Goal: Transaction & Acquisition: Purchase product/service

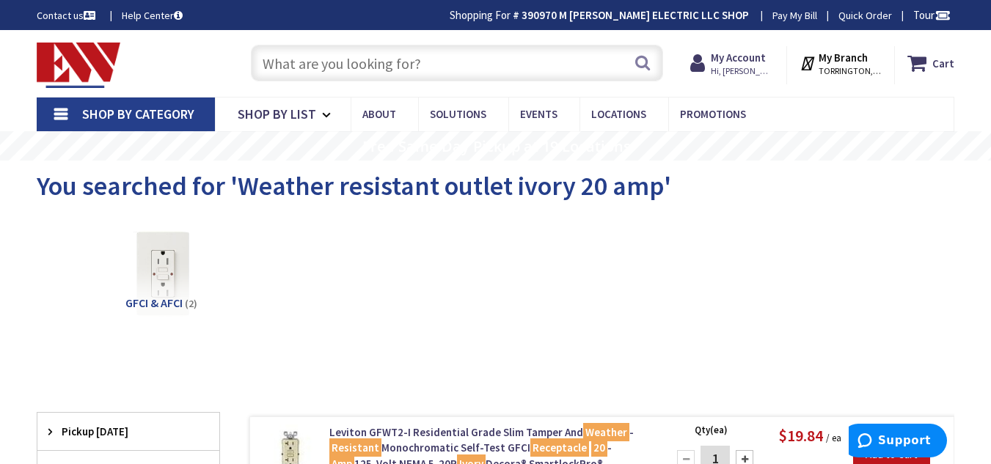
click at [400, 74] on input "text" at bounding box center [457, 63] width 412 height 37
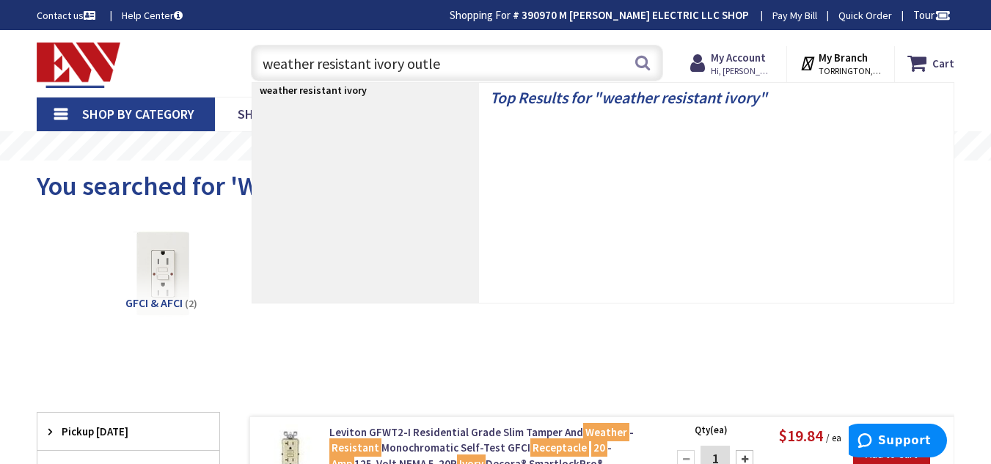
type input "weather resistant ivory outlet"
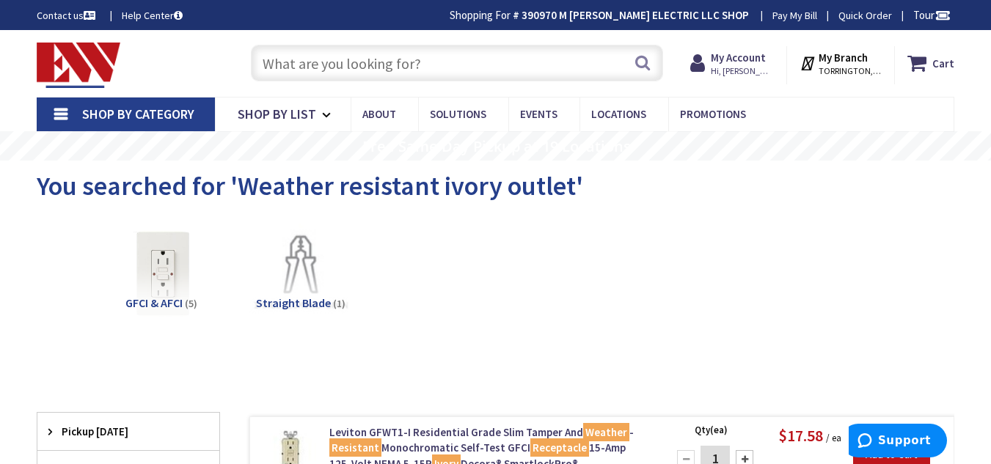
click at [336, 61] on input "text" at bounding box center [457, 63] width 412 height 37
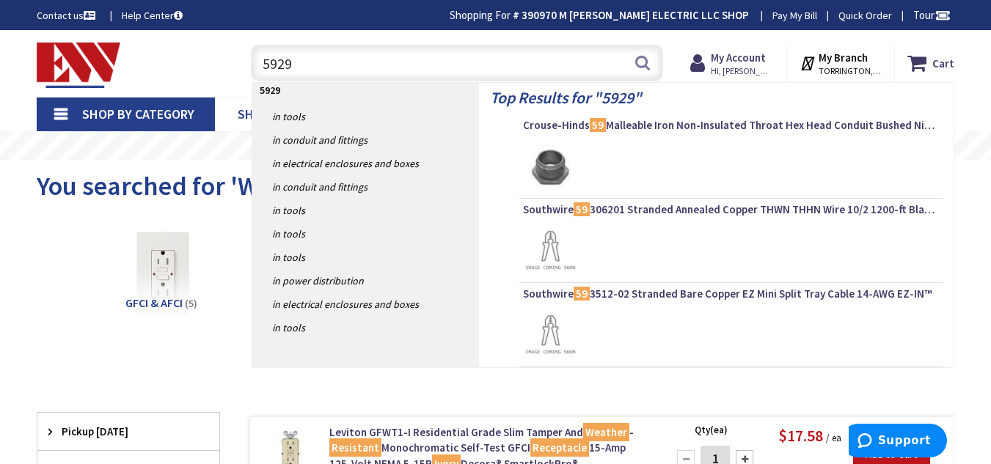
type input "59296"
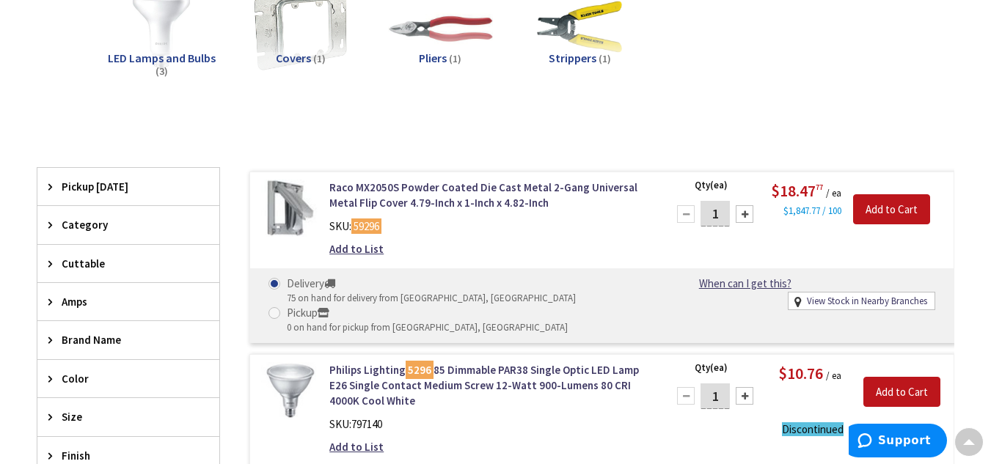
scroll to position [246, 0]
click at [739, 221] on div at bounding box center [744, 214] width 18 height 18
type input "2"
click at [867, 213] on input "Add to Cart" at bounding box center [891, 209] width 77 height 31
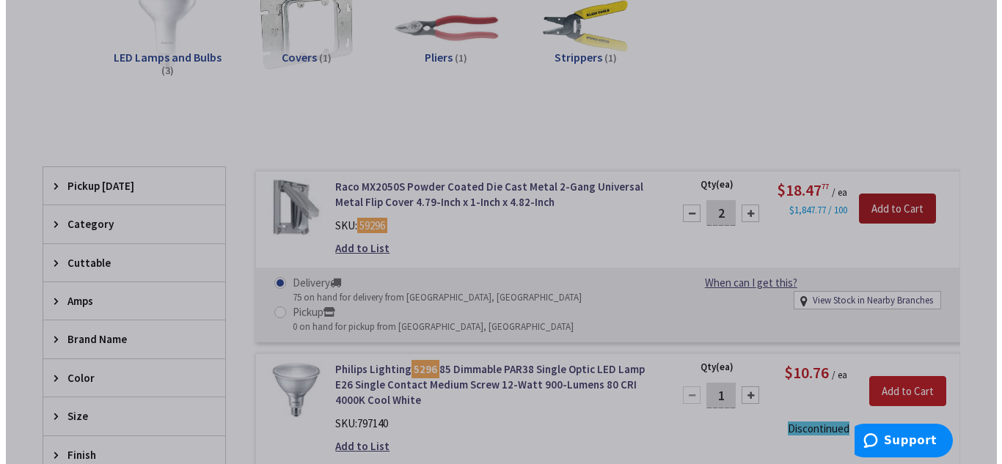
scroll to position [245, 0]
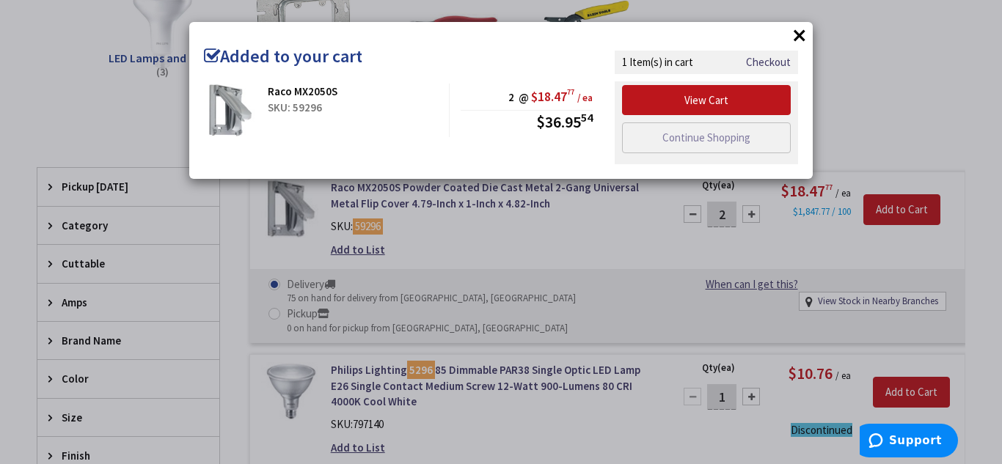
click at [805, 37] on button "×" at bounding box center [799, 35] width 22 height 22
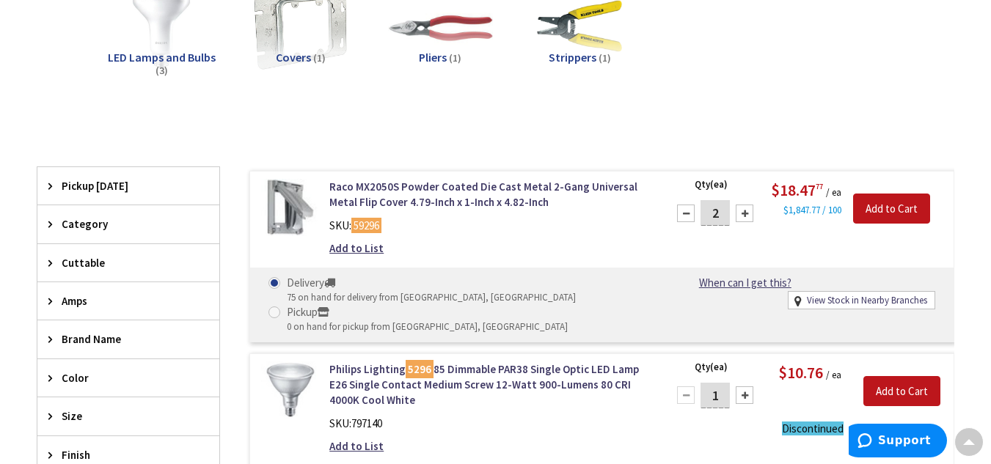
scroll to position [0, 0]
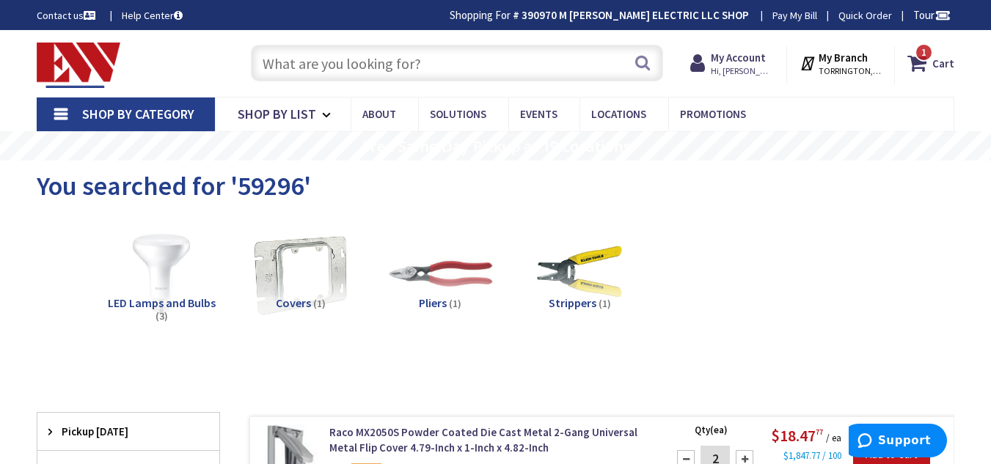
click at [582, 63] on input "text" at bounding box center [457, 63] width 412 height 37
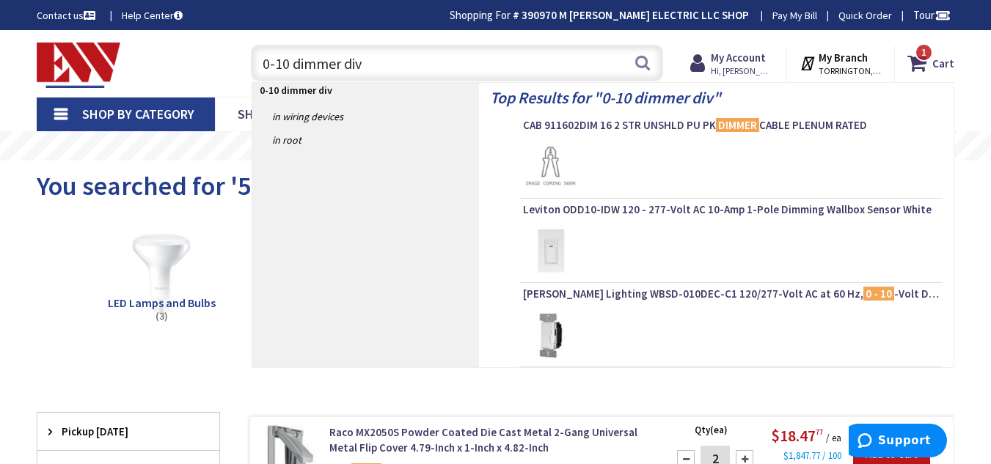
type input "0-10 dimmer diva"
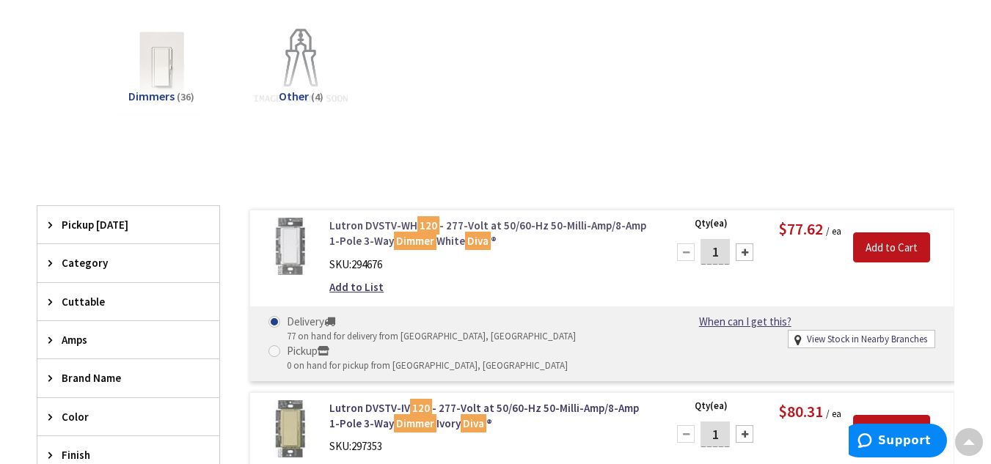
click at [525, 218] on link "Lutron DVSTV-WH 120 - 277-Volt at 50/60-Hz 50-Milli-Amp/8-Amp 1-Pole 3-Way Dimm…" at bounding box center [489, 234] width 320 height 32
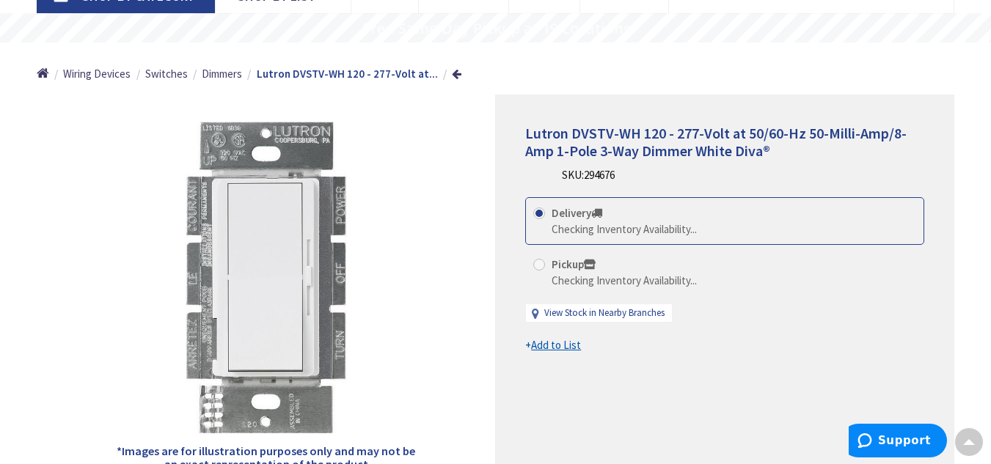
scroll to position [15, 0]
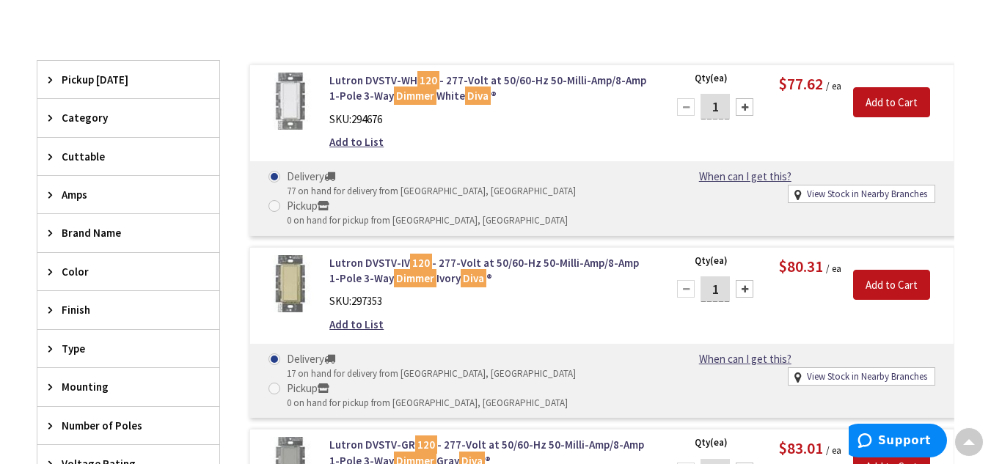
scroll to position [359, 0]
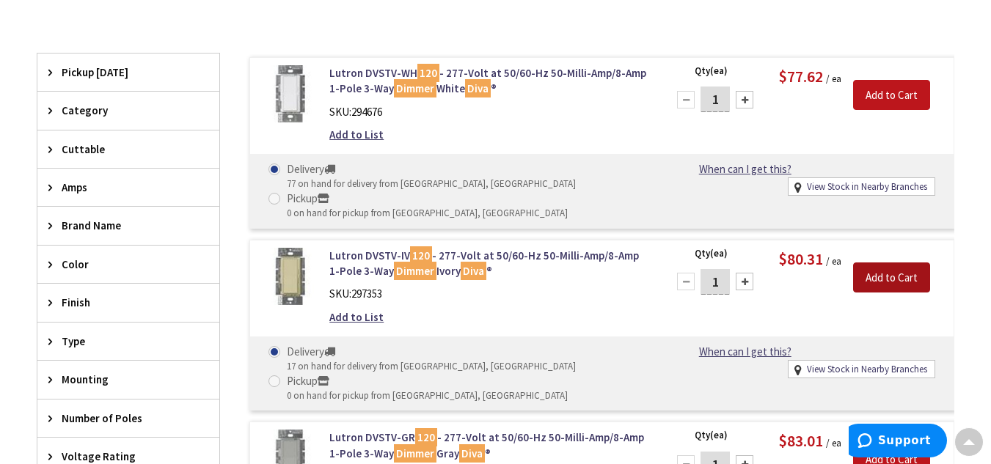
click at [872, 269] on input "Add to Cart" at bounding box center [891, 278] width 77 height 31
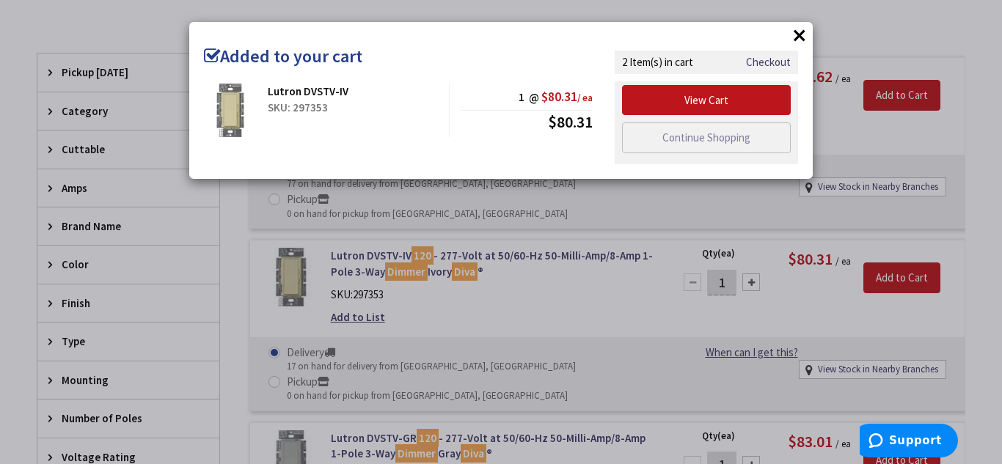
click at [802, 26] on button "×" at bounding box center [799, 35] width 22 height 22
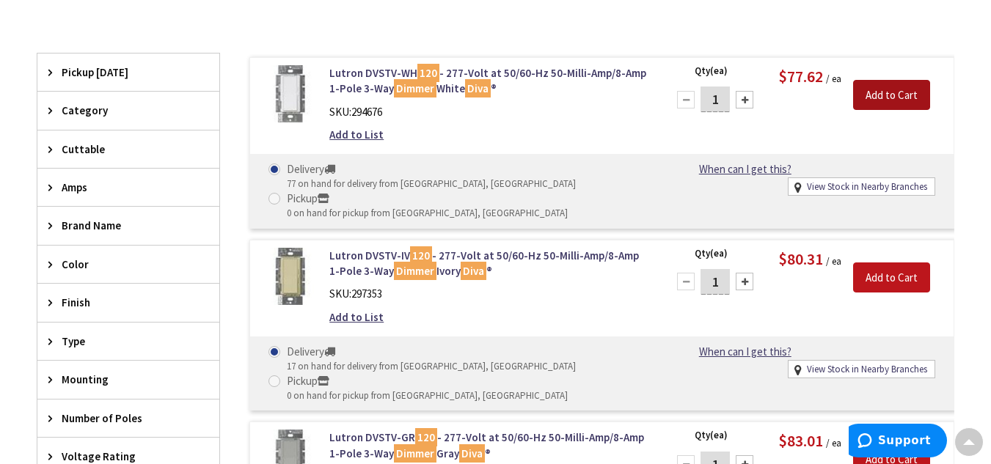
click at [901, 93] on input "Add to Cart" at bounding box center [891, 95] width 77 height 31
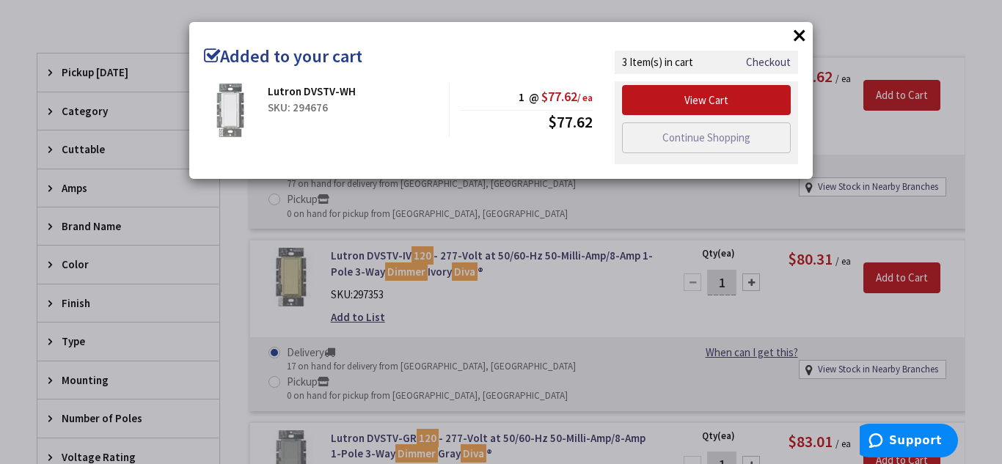
click at [802, 39] on button "×" at bounding box center [799, 35] width 22 height 22
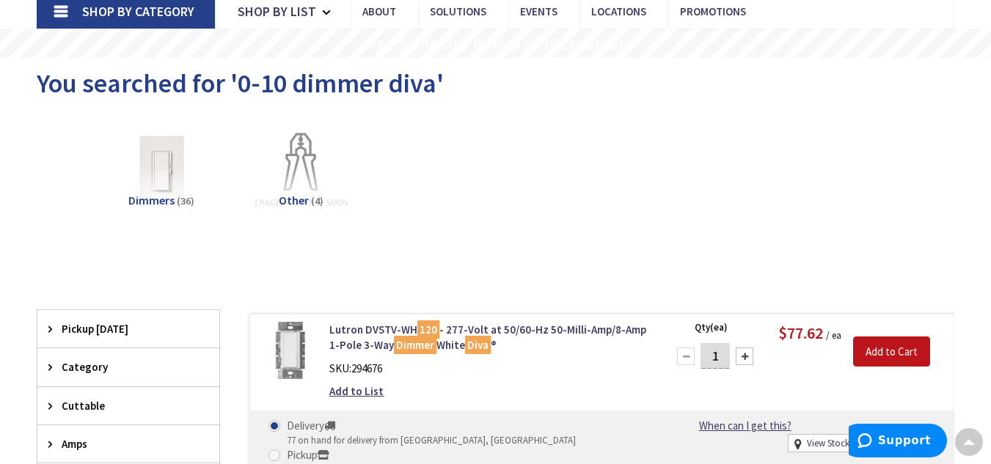
scroll to position [0, 0]
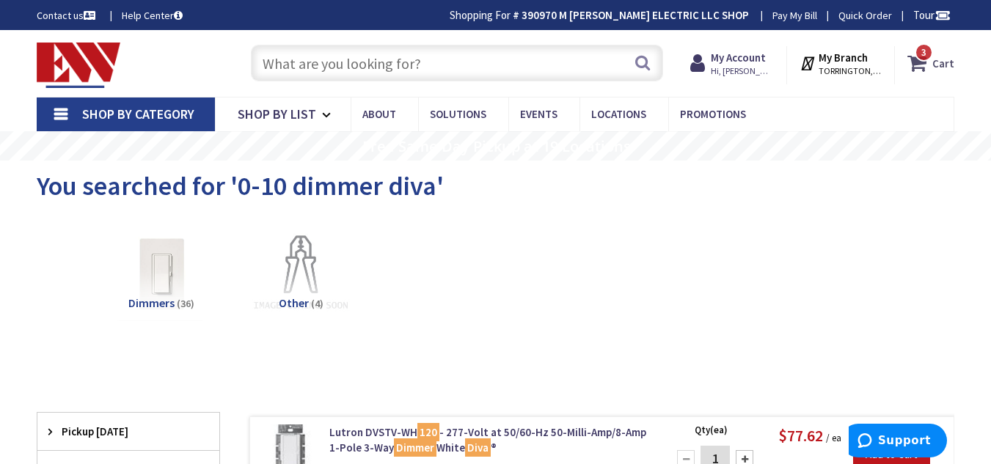
click at [935, 67] on strong "Cart" at bounding box center [943, 63] width 22 height 26
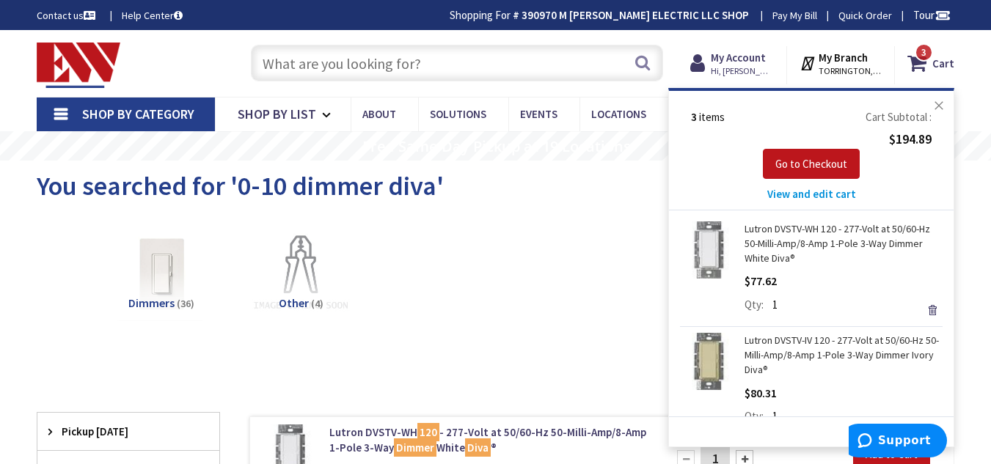
scroll to position [144, 0]
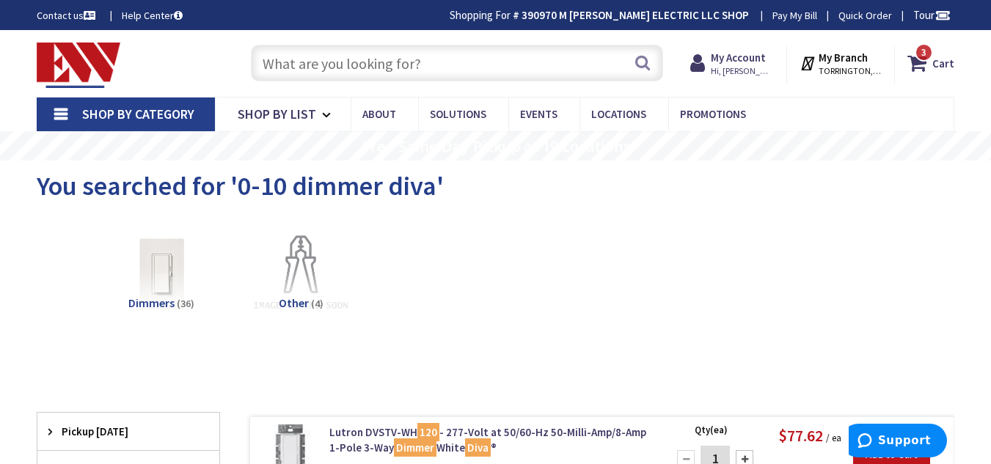
click at [388, 75] on input "text" at bounding box center [457, 63] width 412 height 37
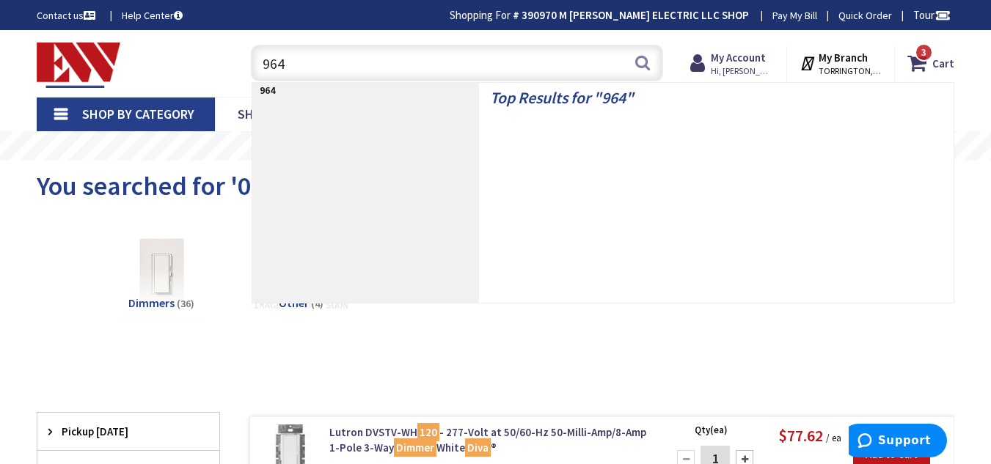
type input "9646"
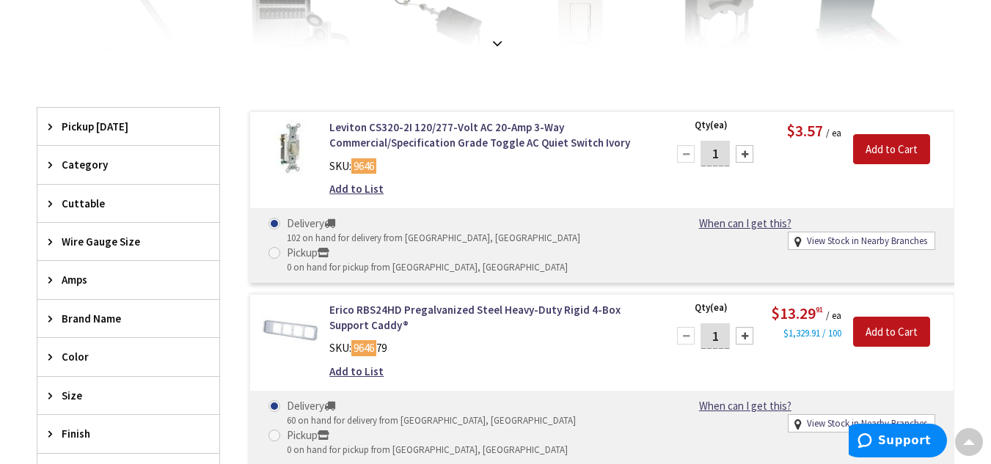
scroll to position [386, 0]
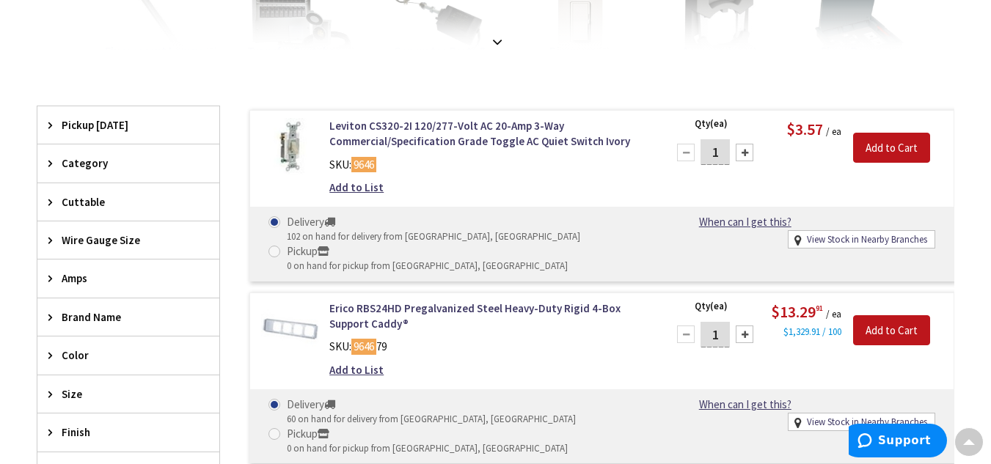
click at [741, 149] on div at bounding box center [744, 153] width 18 height 18
type input "2"
click at [871, 153] on input "Add to Cart" at bounding box center [891, 148] width 77 height 31
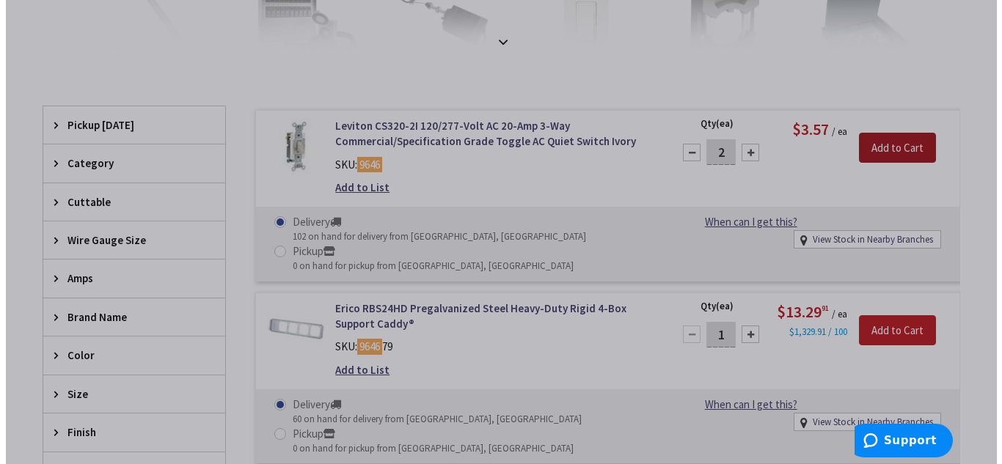
scroll to position [385, 0]
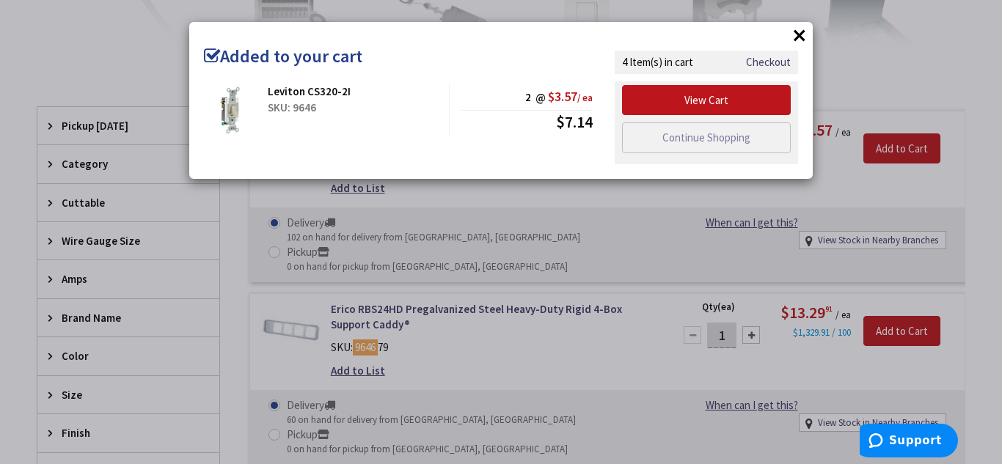
click at [796, 28] on button "×" at bounding box center [799, 35] width 22 height 22
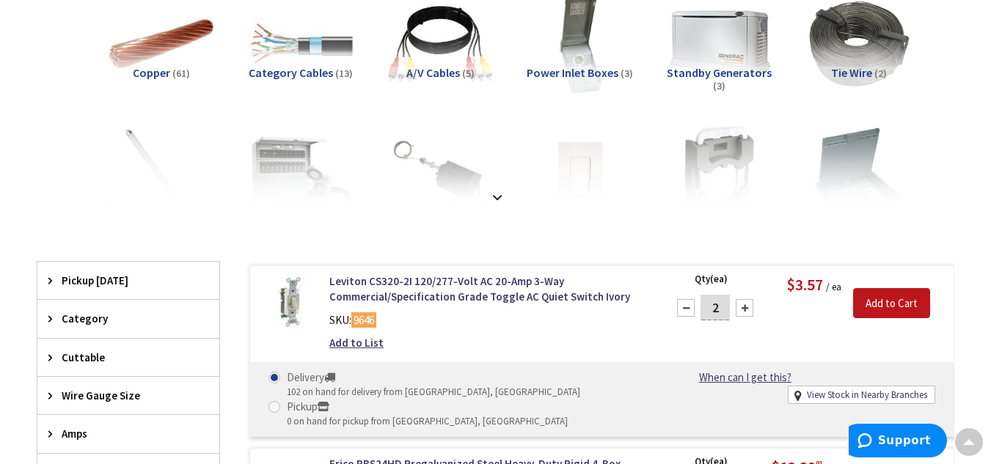
scroll to position [0, 0]
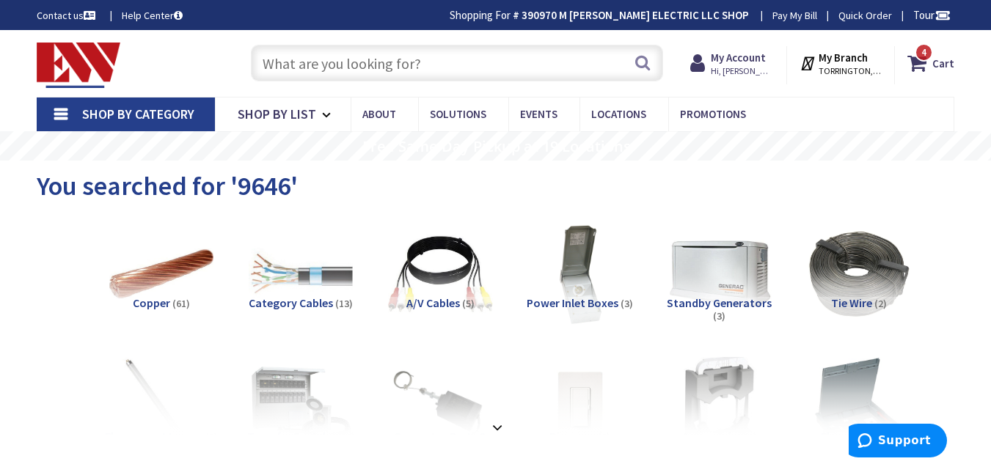
click at [389, 59] on input "text" at bounding box center [457, 63] width 412 height 37
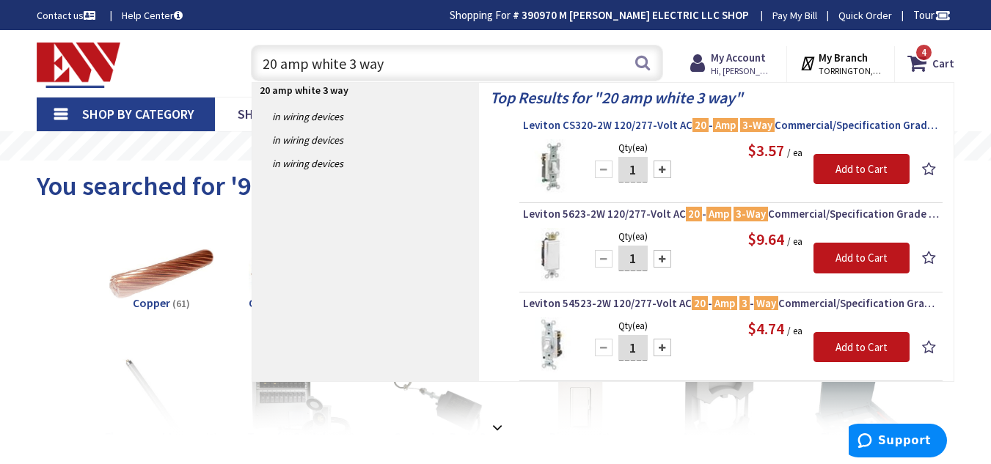
type input "20 amp white 3 way"
click at [606, 124] on span "Leviton CS320-2W 120/277-Volt AC 20 - Amp 3-Way Commercial/Specification Grade …" at bounding box center [731, 125] width 416 height 15
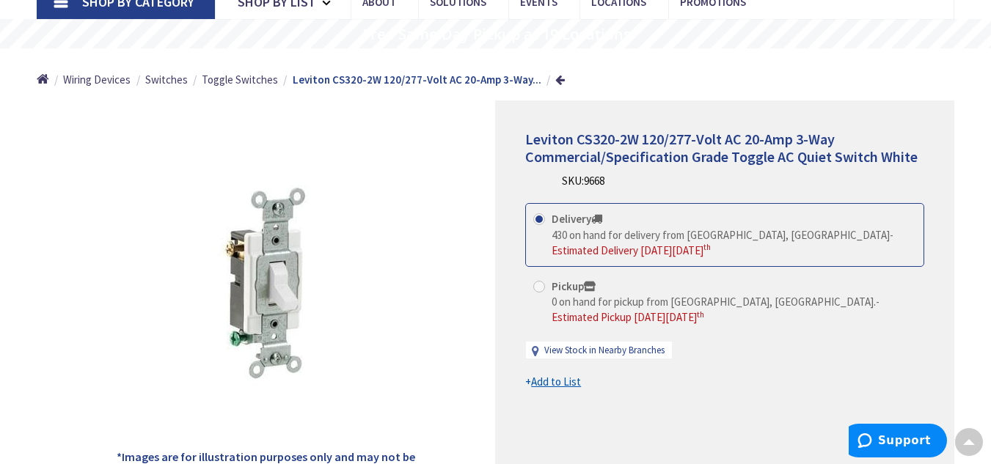
scroll to position [114, 0]
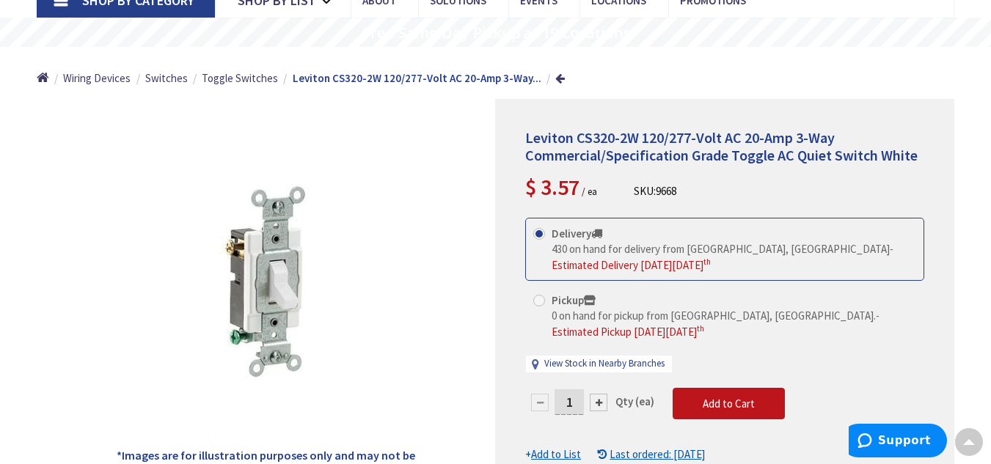
click at [594, 398] on div at bounding box center [599, 403] width 18 height 18
type input "2"
click at [751, 415] on button "Add to Cart" at bounding box center [728, 404] width 112 height 32
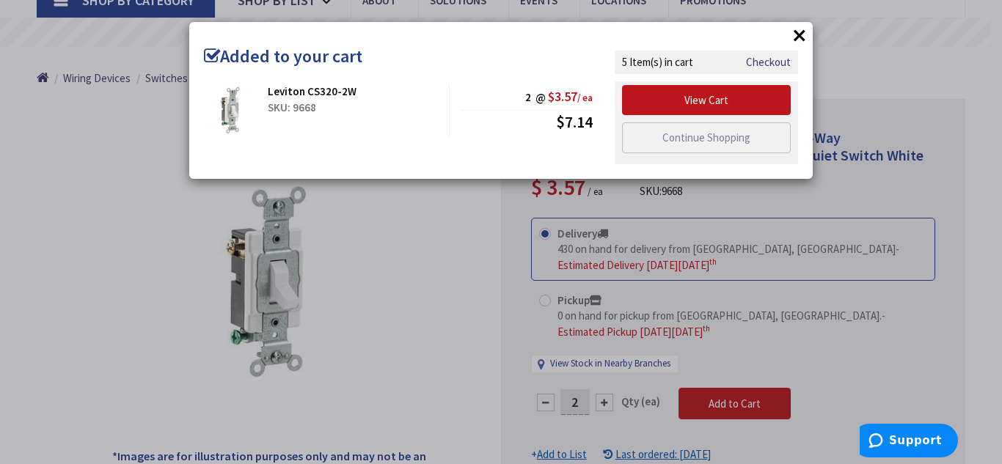
click at [800, 28] on button "×" at bounding box center [799, 35] width 22 height 22
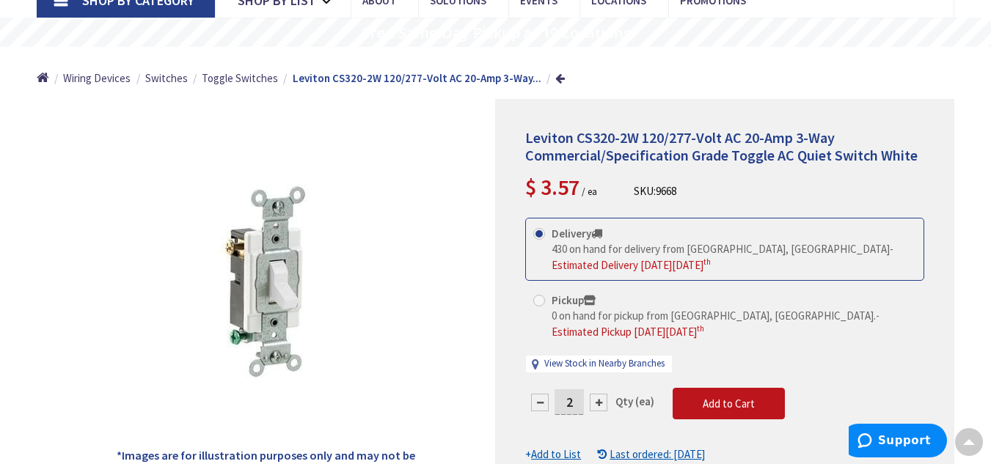
scroll to position [0, 0]
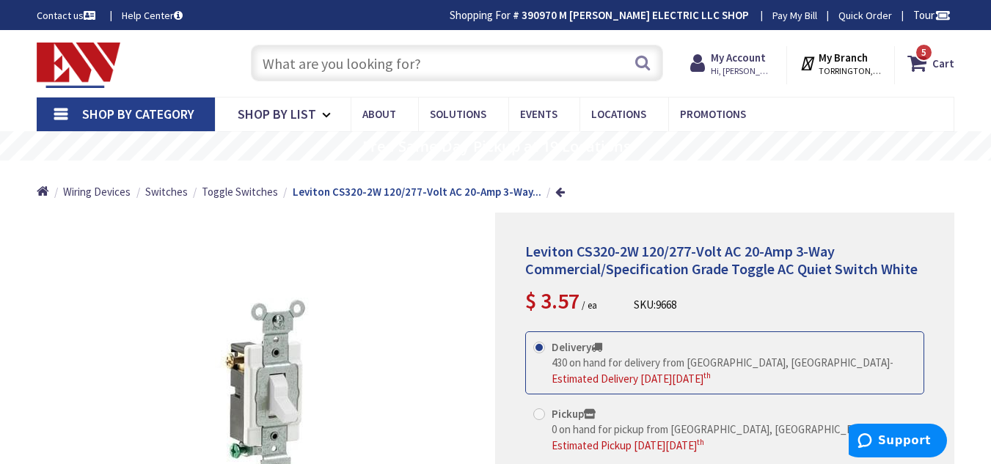
click at [545, 70] on input "text" at bounding box center [457, 63] width 412 height 37
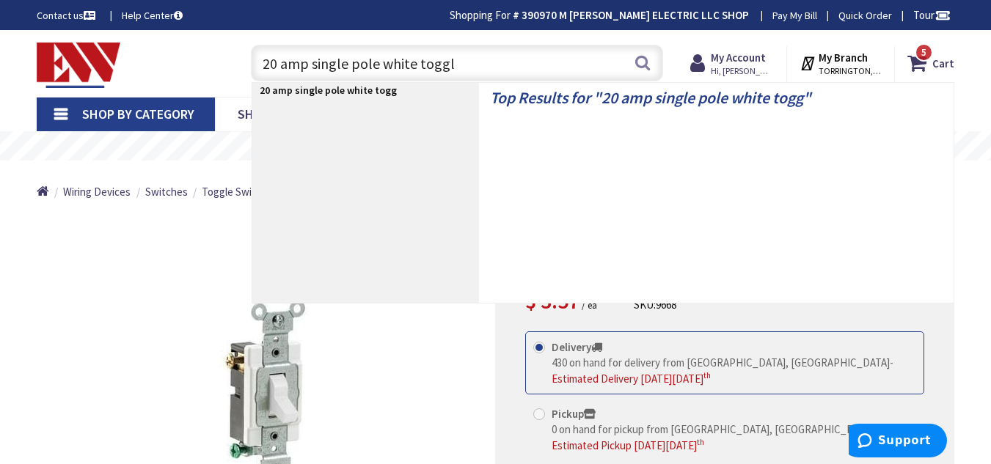
type input "20 amp single pole white toggle"
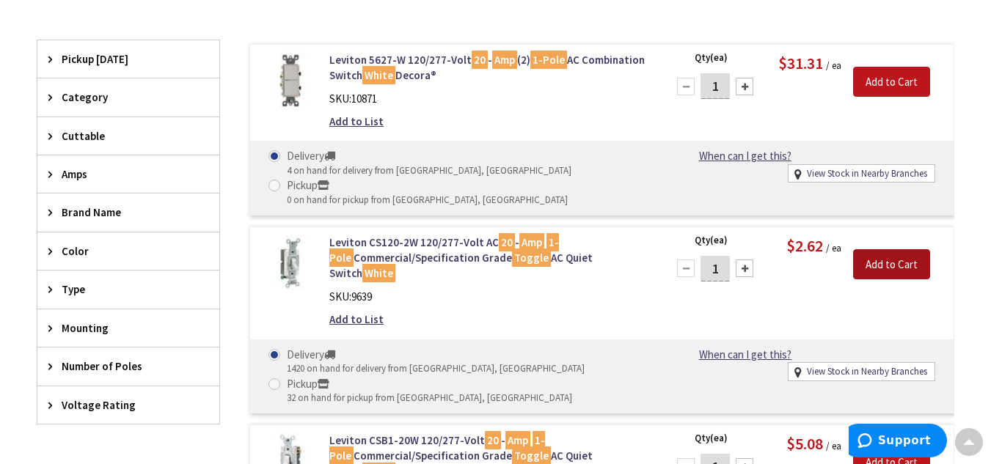
click at [898, 249] on input "Add to Cart" at bounding box center [891, 264] width 77 height 31
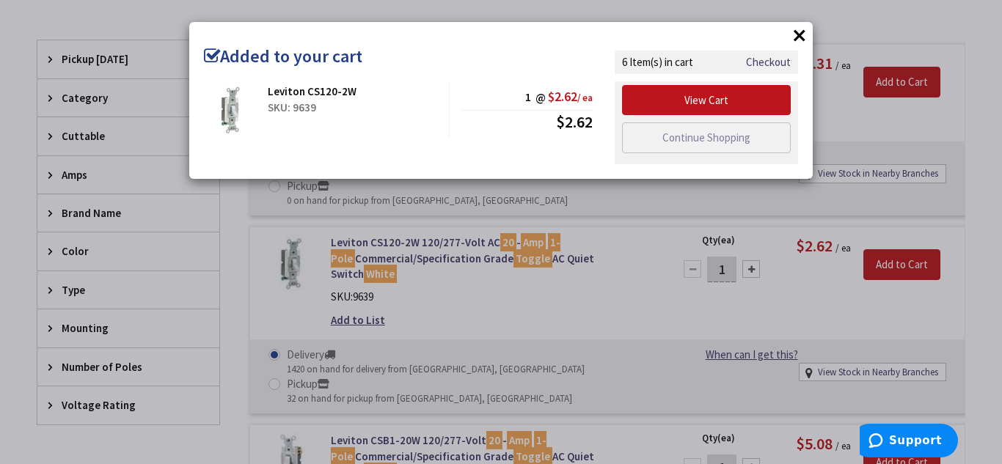
click at [801, 29] on button "×" at bounding box center [799, 35] width 22 height 22
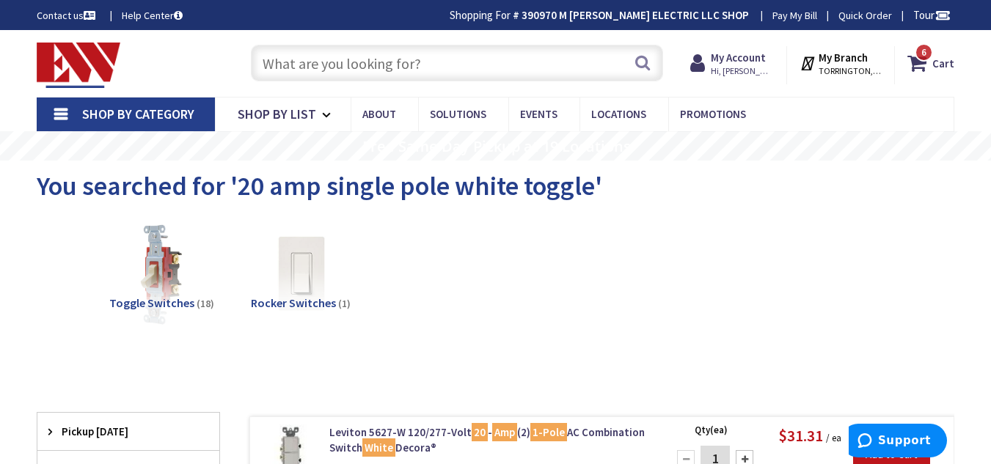
click at [311, 58] on input "text" at bounding box center [457, 63] width 412 height 37
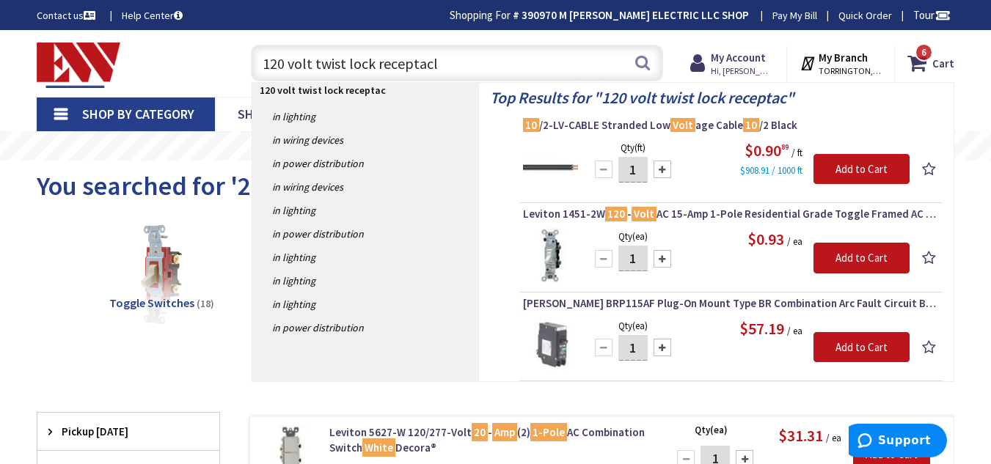
type input "120 volt twist lock receptacle"
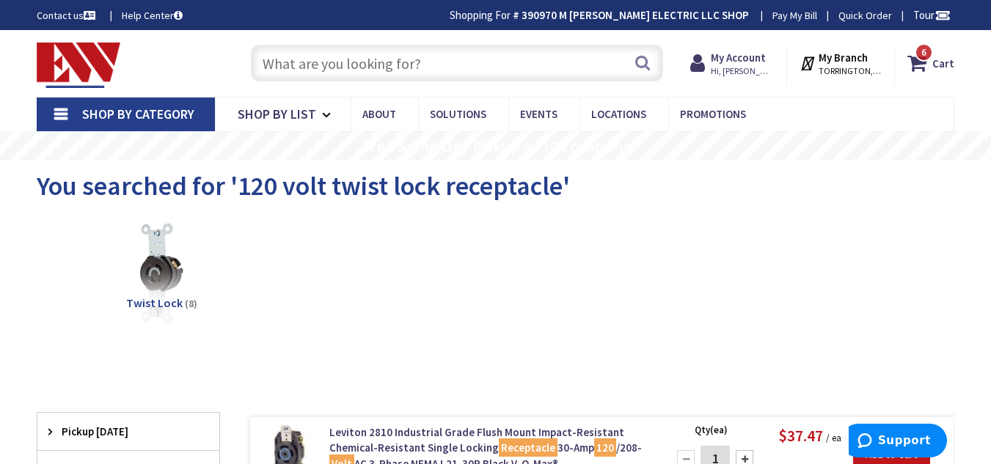
click at [302, 67] on input "text" at bounding box center [457, 63] width 412 height 37
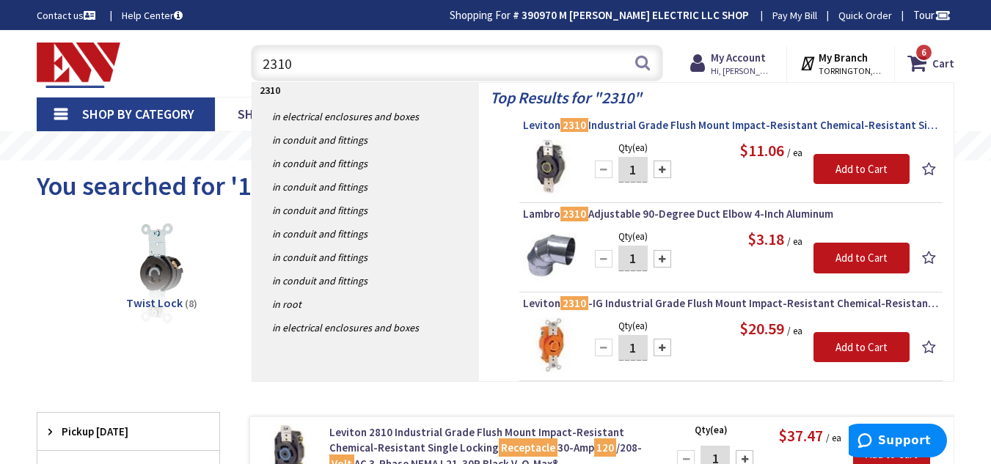
type input "2310"
click at [657, 122] on span "Leviton 2310 Industrial Grade Flush Mount Impact-Resistant Chemical-Resistant S…" at bounding box center [731, 125] width 416 height 15
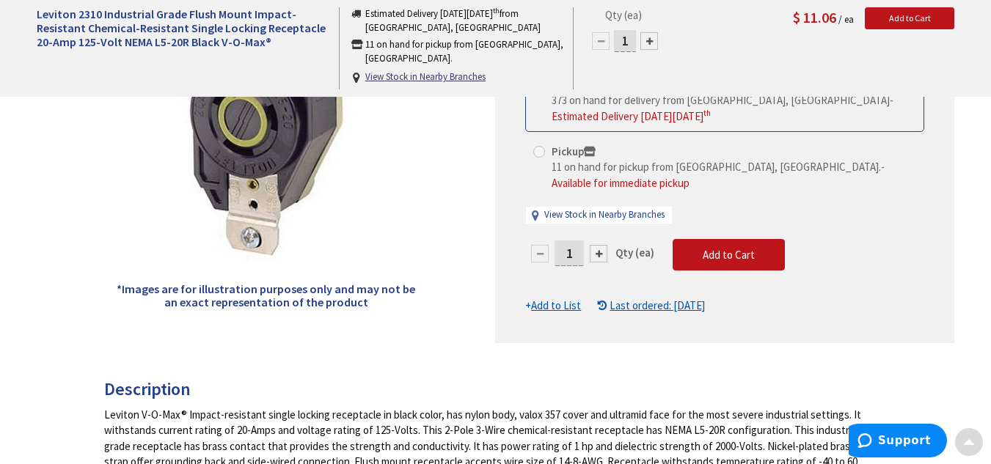
scroll to position [281, 0]
click at [597, 244] on div at bounding box center [599, 253] width 18 height 18
type input "2"
click at [597, 240] on div at bounding box center [725, 138] width 458 height 410
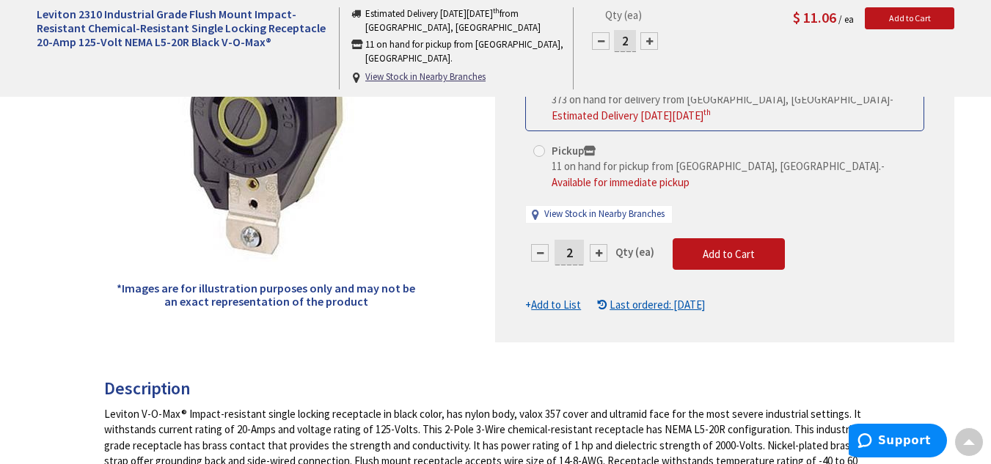
click at [597, 244] on div at bounding box center [599, 253] width 18 height 18
type input "3"
click at [688, 238] on button "Add to Cart" at bounding box center [728, 254] width 112 height 32
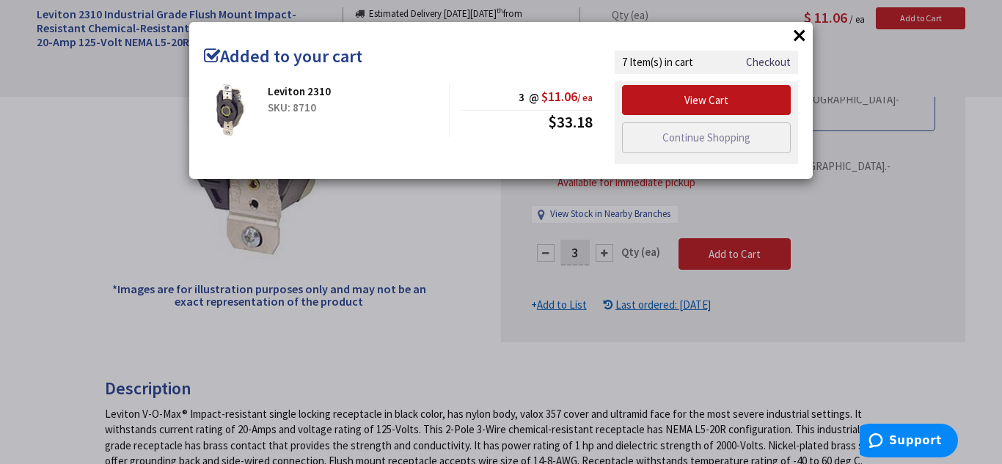
click at [790, 45] on button "×" at bounding box center [799, 35] width 22 height 22
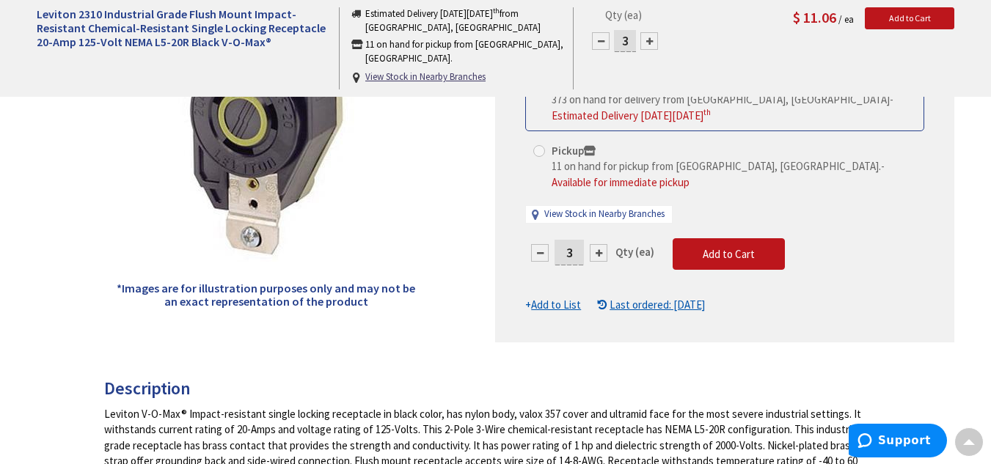
scroll to position [0, 0]
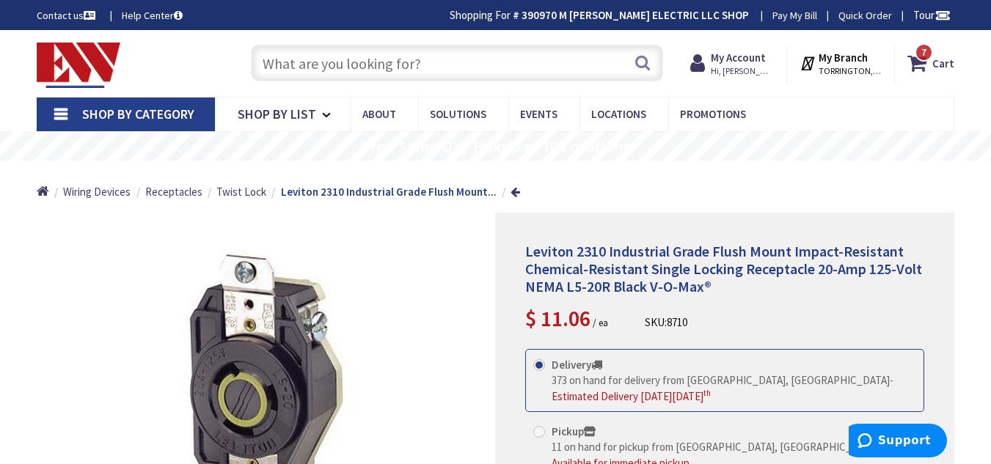
click at [367, 73] on input "text" at bounding box center [457, 63] width 412 height 37
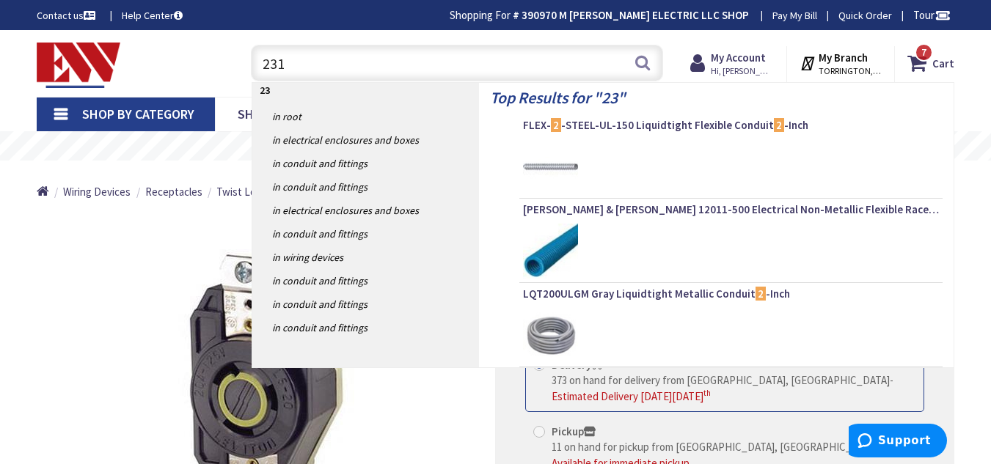
type input "2311"
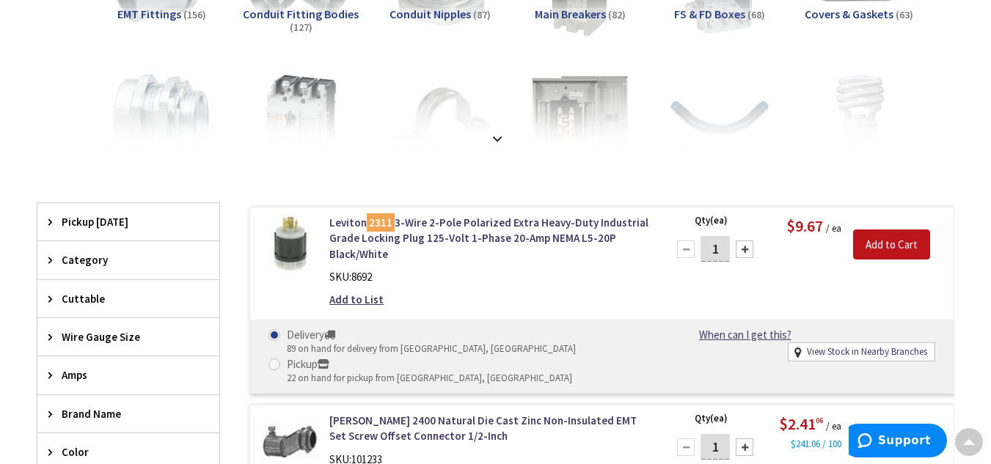
click at [739, 253] on div at bounding box center [744, 250] width 18 height 18
type input "3"
click at [907, 253] on input "Add to Cart" at bounding box center [891, 245] width 77 height 31
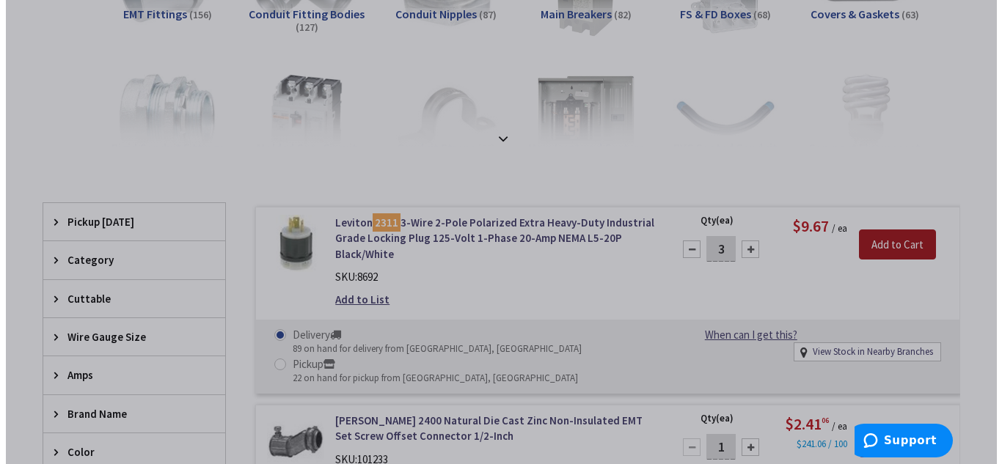
scroll to position [288, 0]
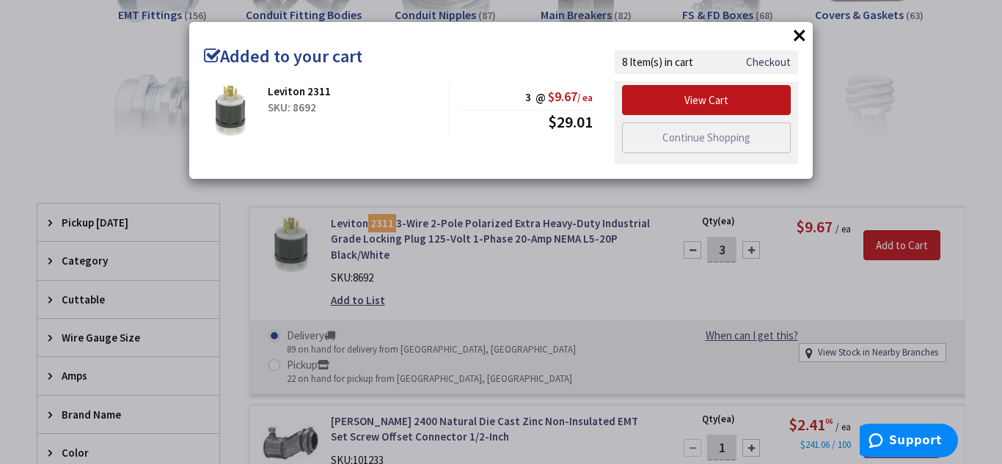
click at [793, 32] on button "×" at bounding box center [799, 35] width 22 height 22
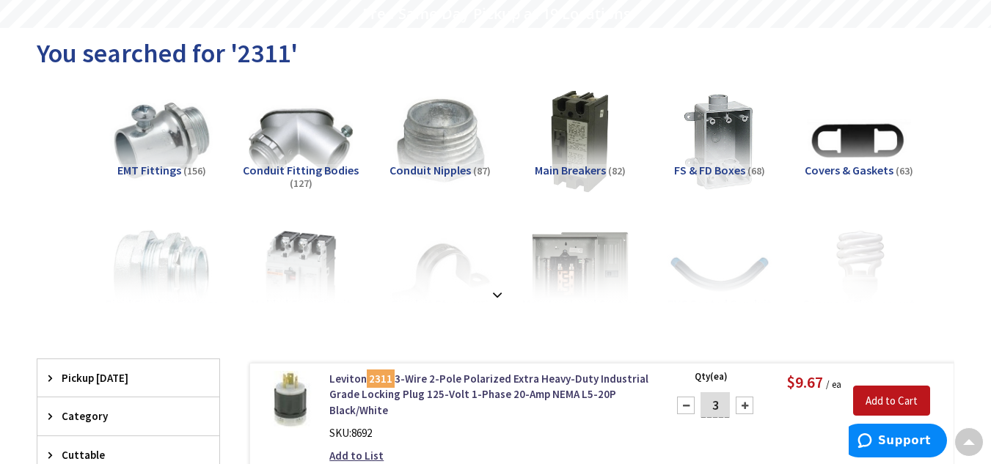
scroll to position [0, 0]
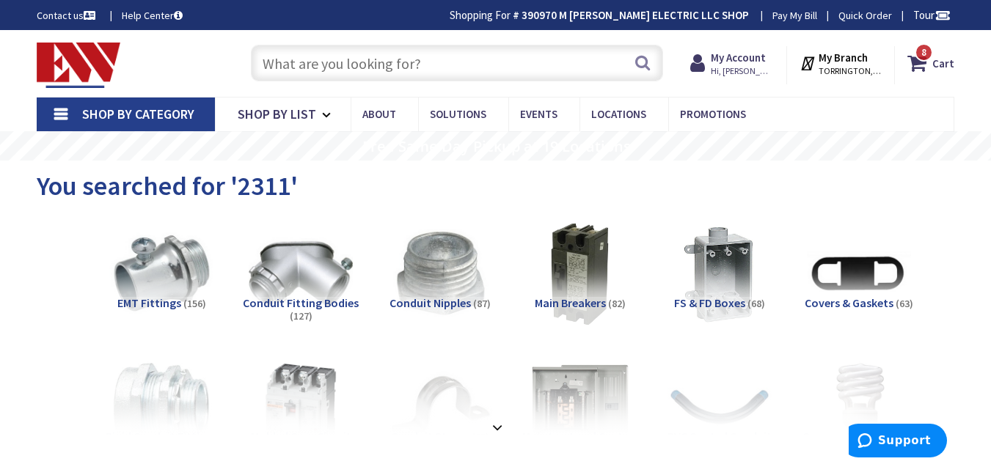
click at [410, 62] on input "text" at bounding box center [457, 63] width 412 height 37
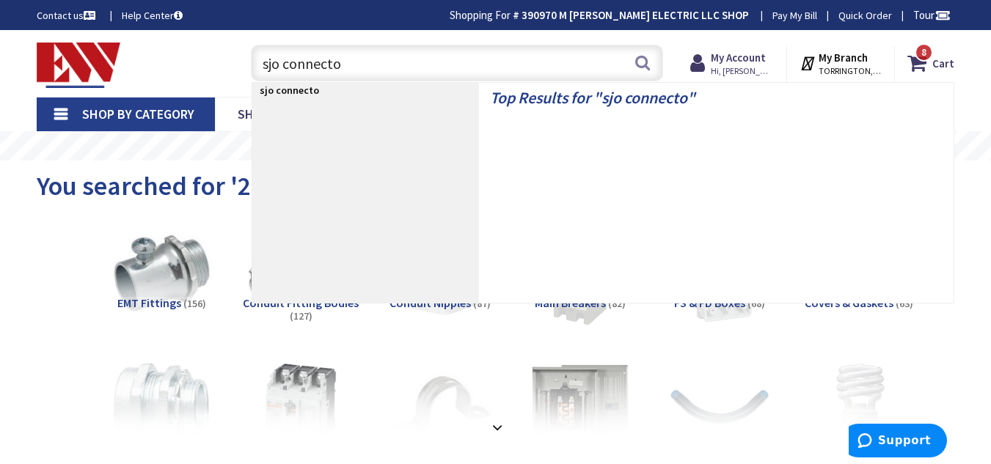
type input "sjo connector"
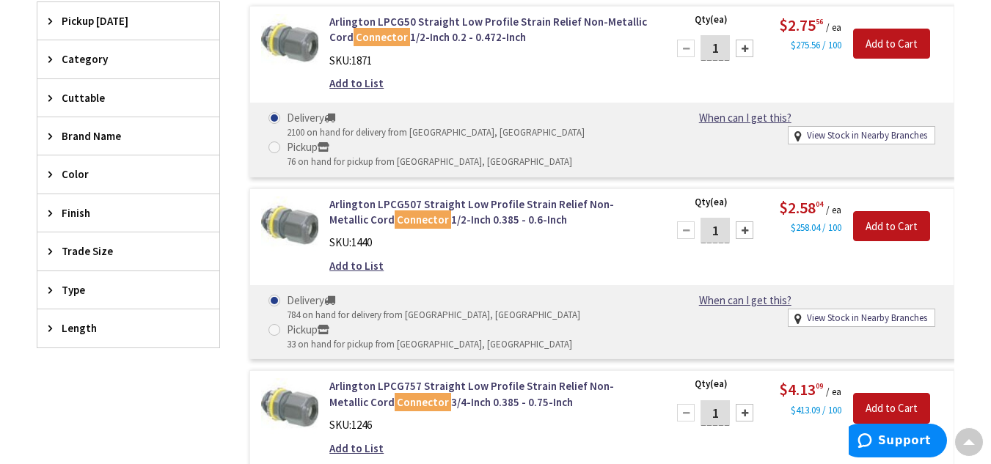
scroll to position [410, 0]
click at [100, 255] on span "Trade Size" at bounding box center [122, 251] width 120 height 15
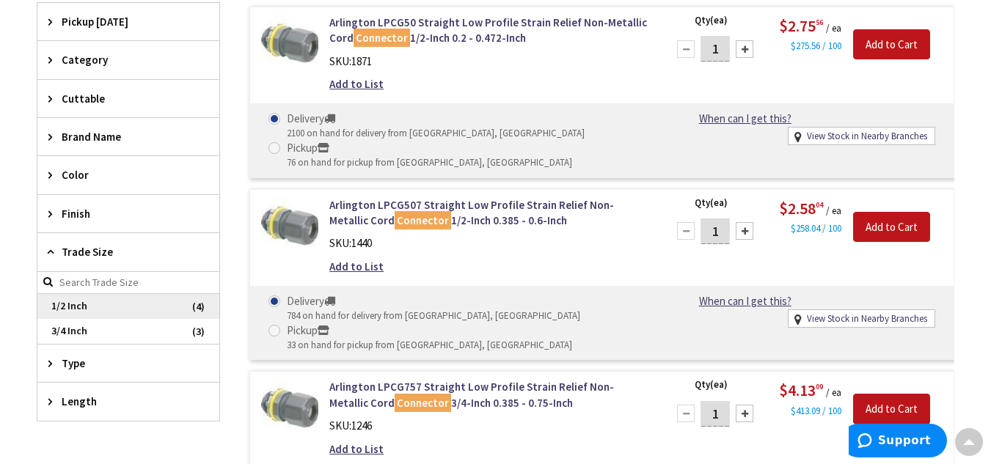
click at [76, 301] on span "1/2 Inch" at bounding box center [128, 306] width 182 height 25
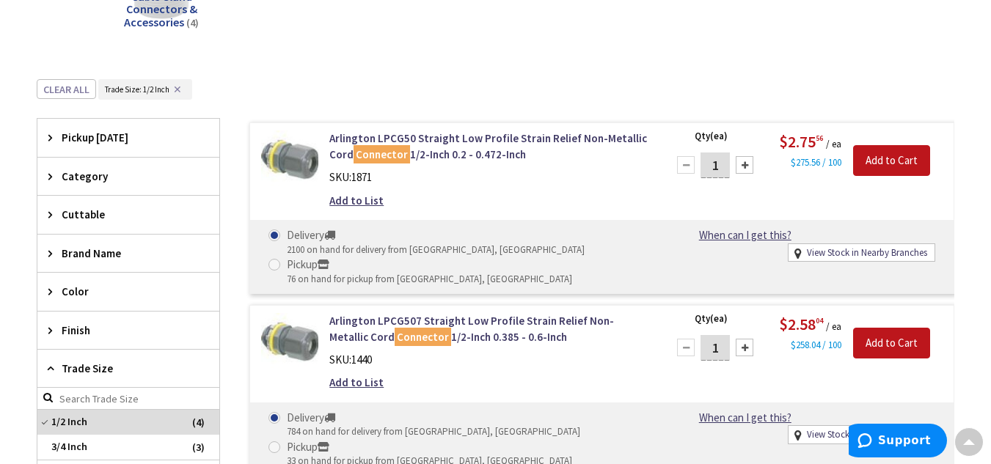
scroll to position [159, 0]
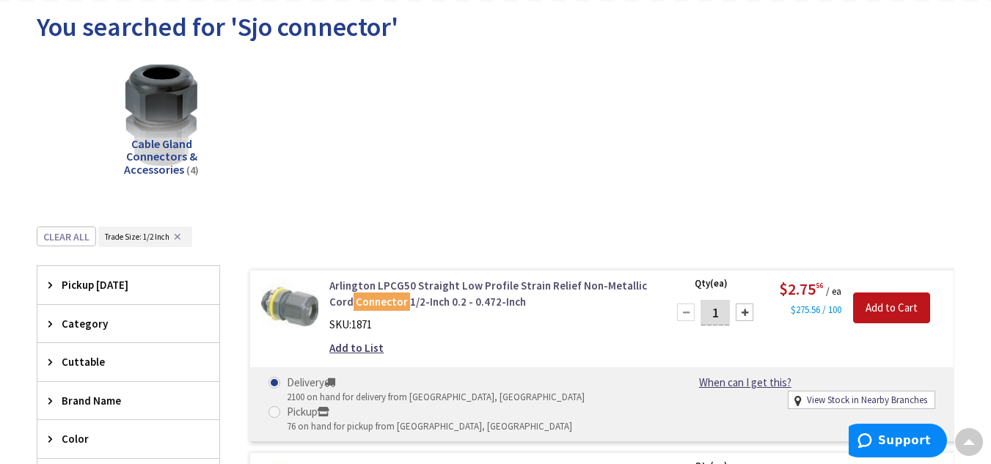
click at [444, 282] on link "Arlington LPCG50 Straight Low Profile Strain Relief Non-Metallic Cord Connector…" at bounding box center [489, 294] width 320 height 32
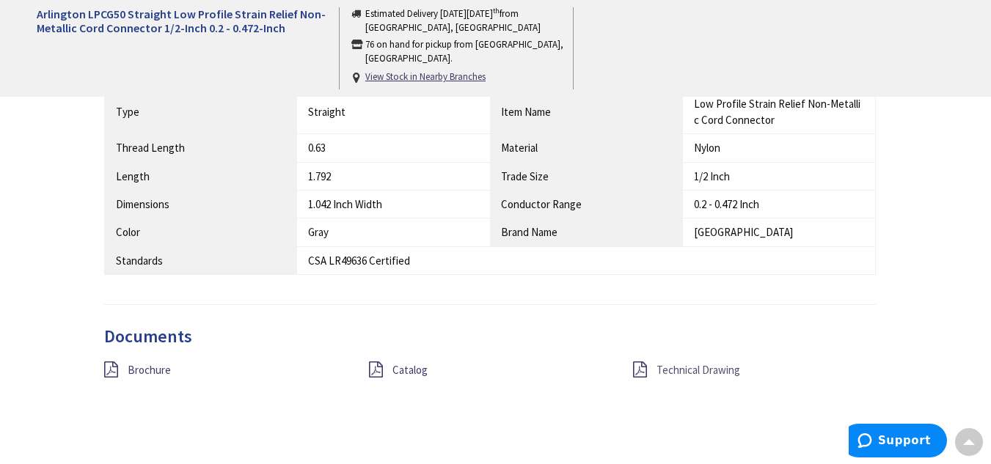
click at [692, 368] on span "Technical Drawing" at bounding box center [698, 370] width 84 height 14
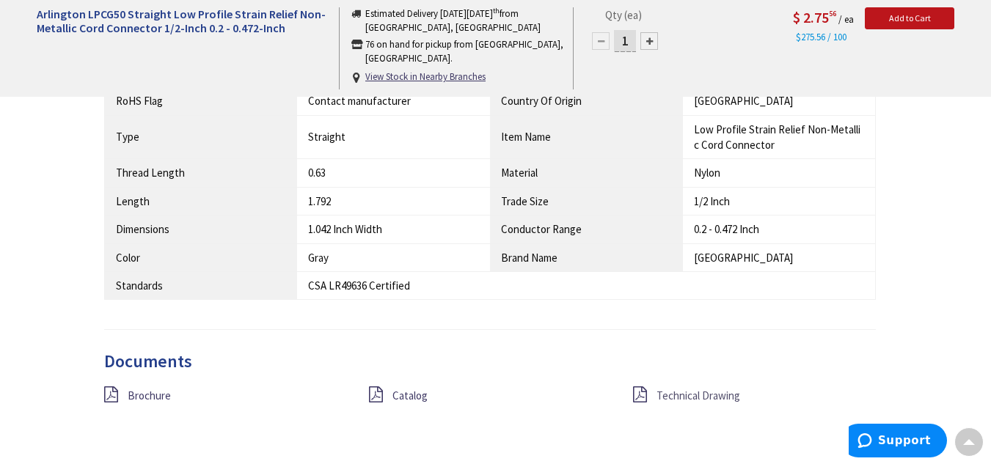
scroll to position [982, 0]
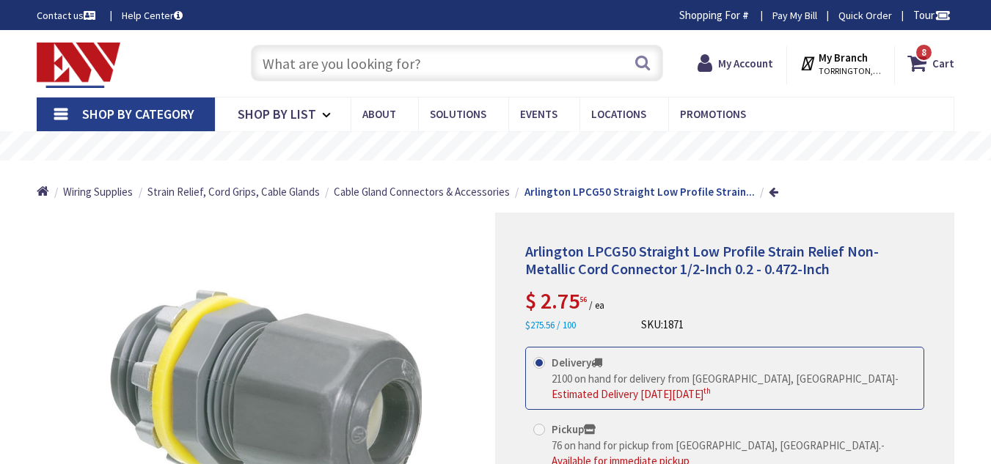
click at [384, 65] on input "text" at bounding box center [457, 63] width 412 height 37
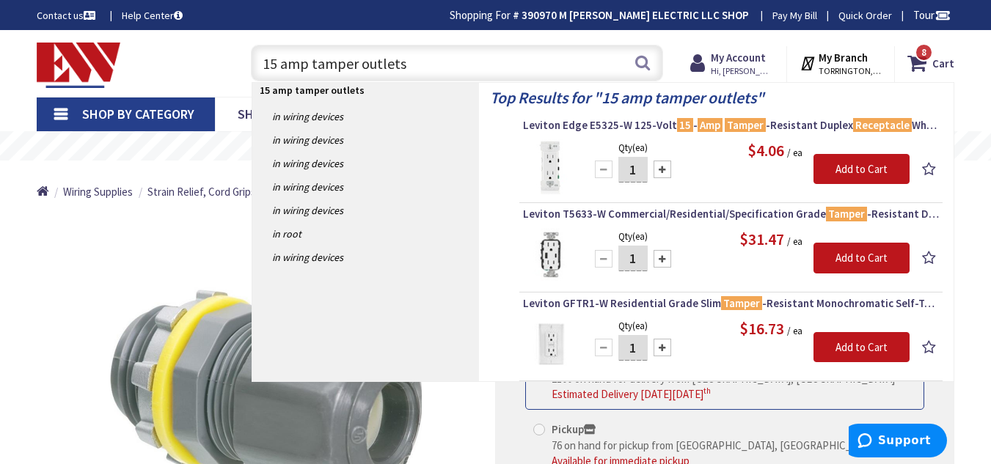
click at [469, 65] on input "15 amp tamper outlets" at bounding box center [457, 63] width 412 height 37
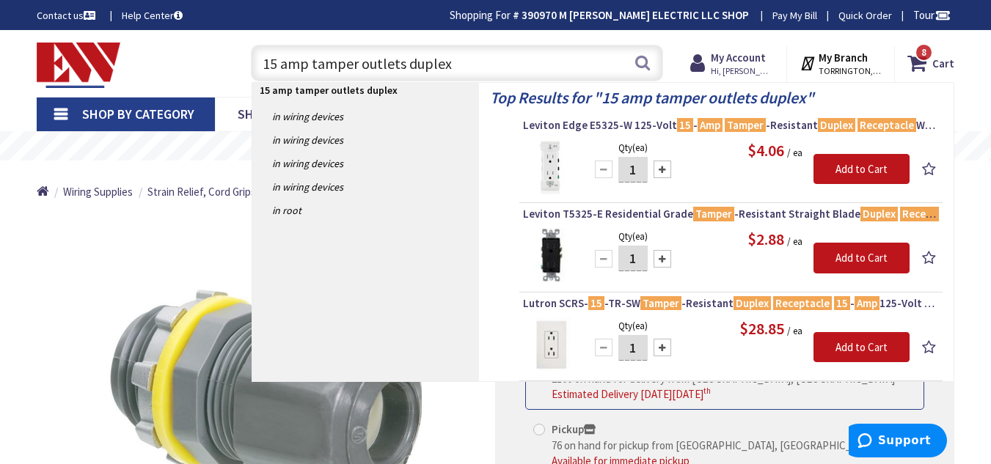
click at [466, 66] on input "15 amp tamper outlets duplex" at bounding box center [457, 63] width 412 height 37
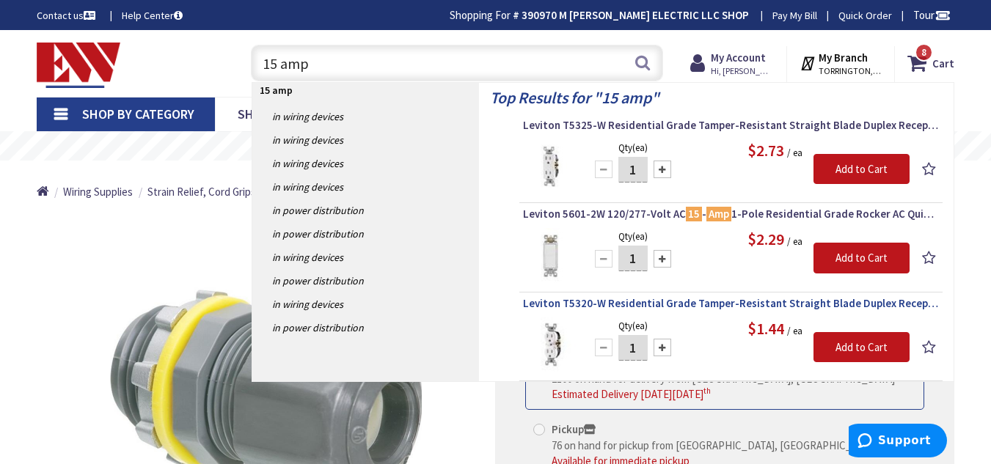
type input "15 amp"
click at [674, 307] on span "Leviton T5320-W Residential Grade Tamper-Resistant Straight Blade Duplex Recept…" at bounding box center [731, 303] width 416 height 15
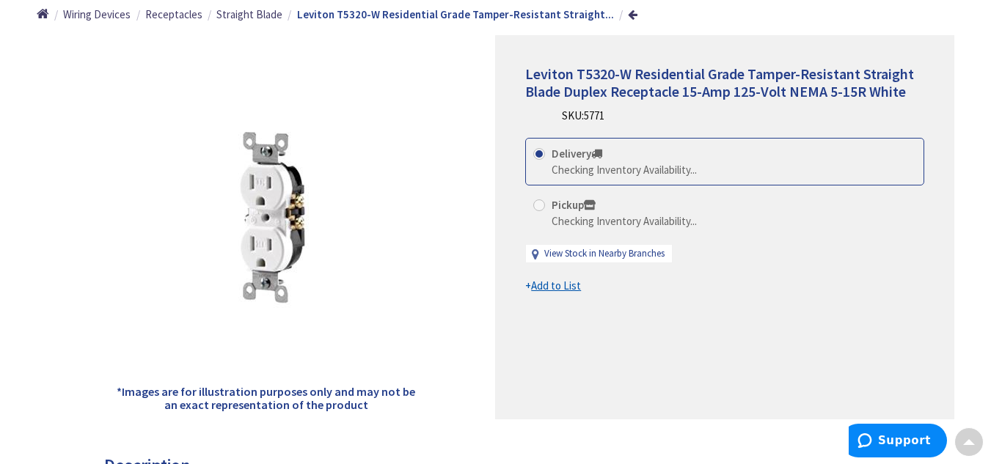
scroll to position [178, 0]
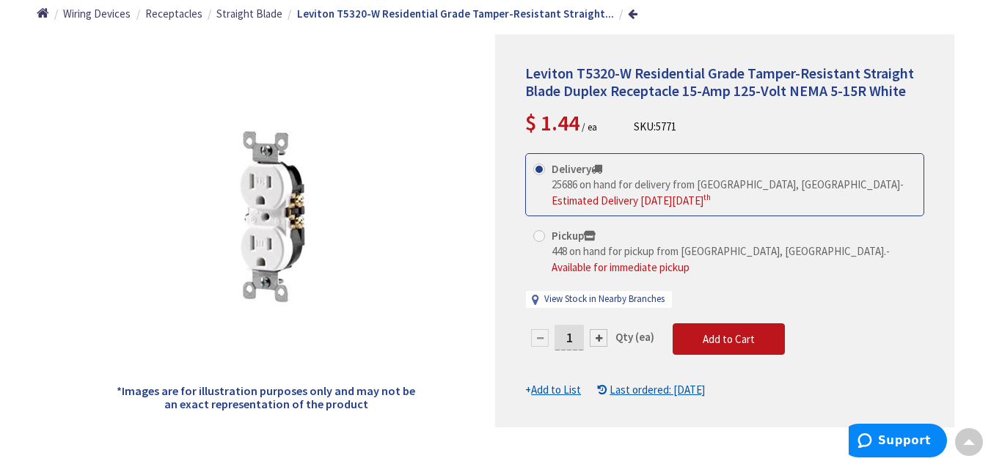
click at [578, 325] on input "1" at bounding box center [568, 338] width 29 height 26
type input "10"
click at [747, 320] on form "This product is Discontinued Delivery 25686 on hand for delivery from [GEOGRAPH…" at bounding box center [724, 275] width 399 height 245
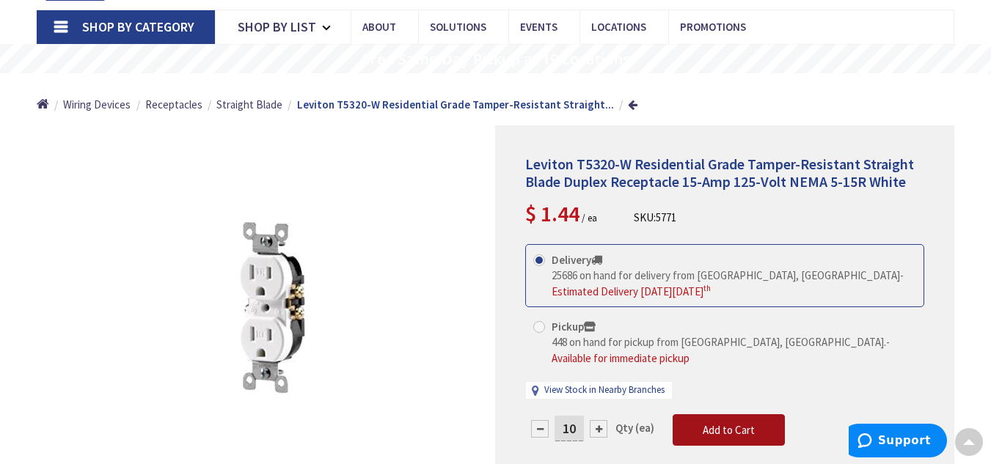
scroll to position [0, 0]
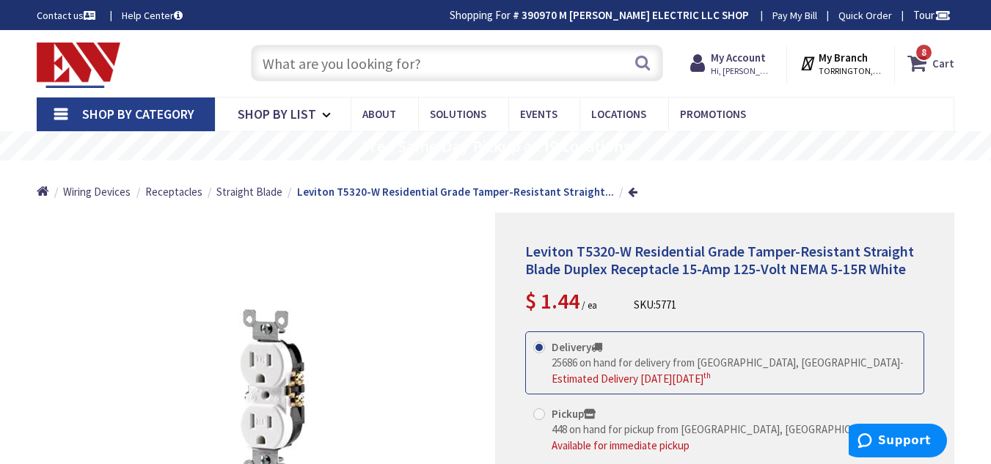
click at [936, 65] on strong "Cart" at bounding box center [943, 63] width 22 height 26
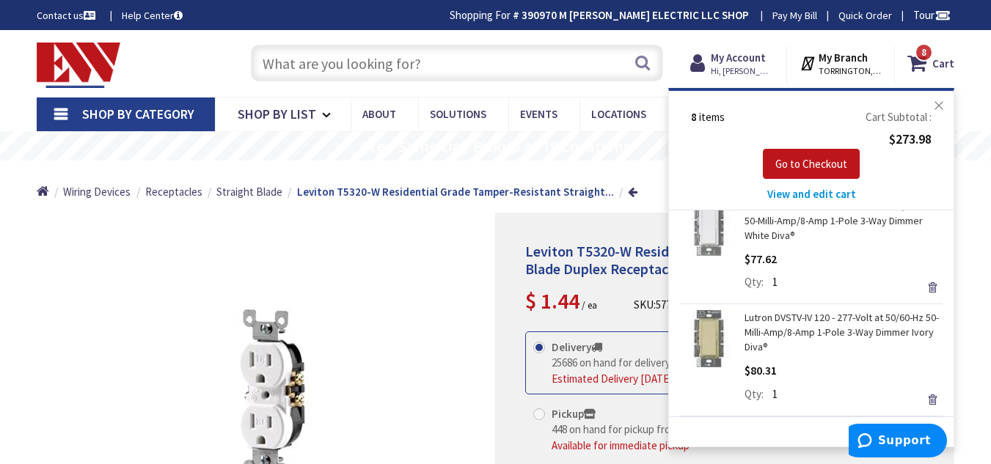
scroll to position [732, 0]
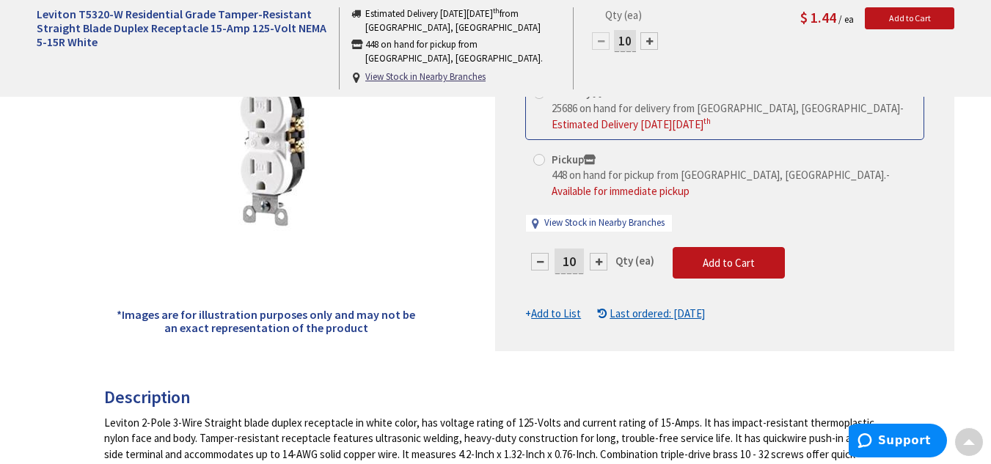
scroll to position [255, 0]
click at [728, 255] on span "Add to Cart" at bounding box center [728, 262] width 52 height 14
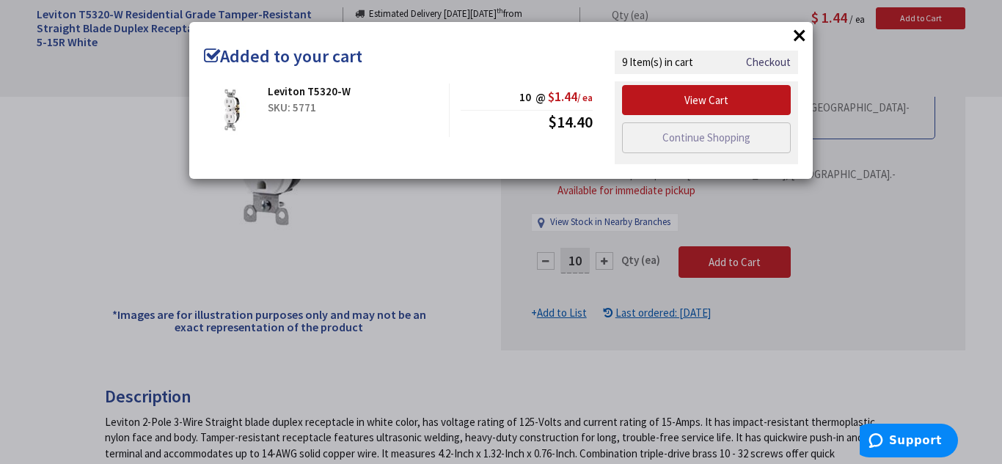
click at [801, 30] on button "×" at bounding box center [799, 35] width 22 height 22
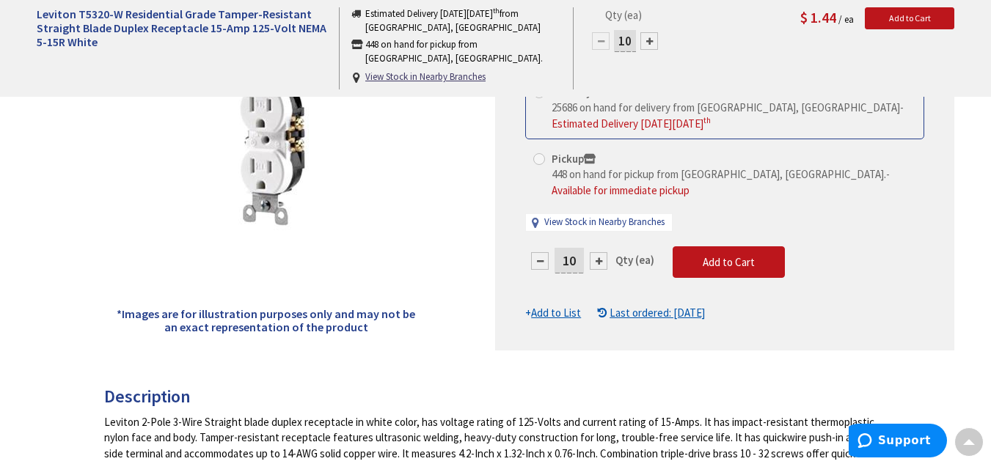
scroll to position [0, 0]
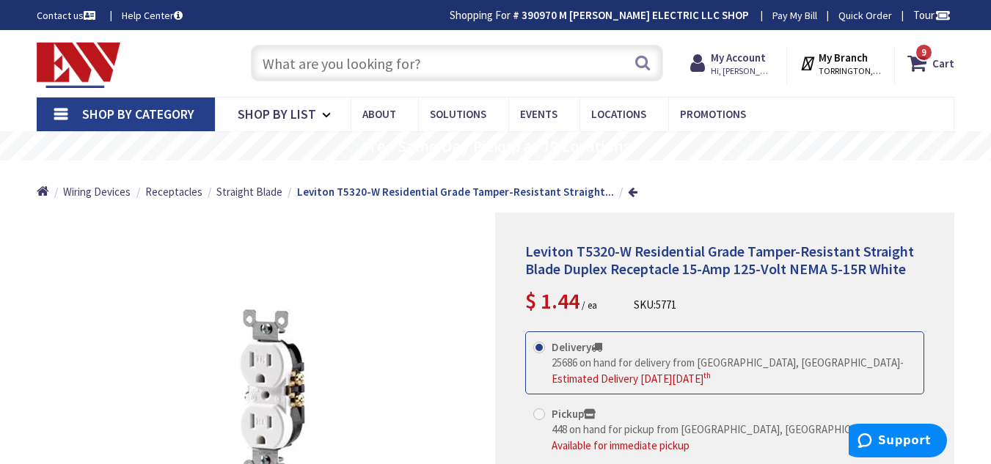
click at [384, 76] on input "text" at bounding box center [457, 63] width 412 height 37
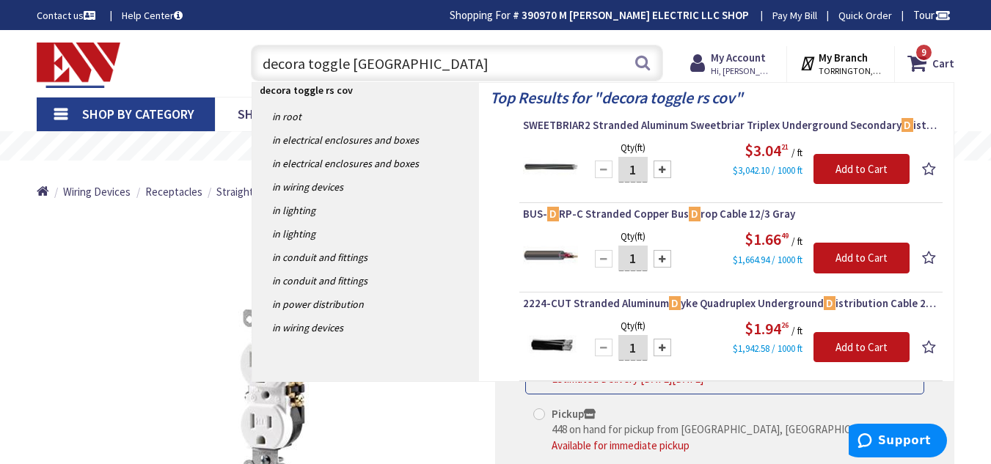
type input "decora toggle rs cover"
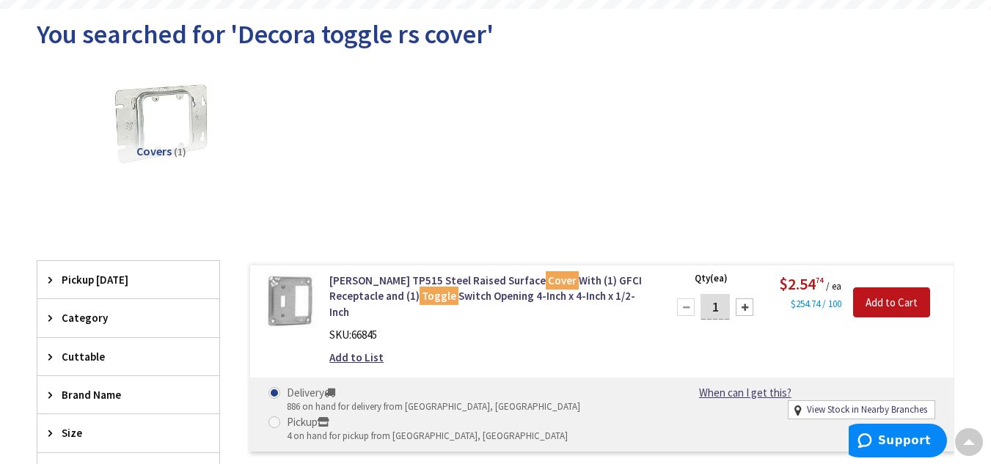
scroll to position [152, 0]
click at [747, 309] on div at bounding box center [744, 307] width 18 height 18
type input "3"
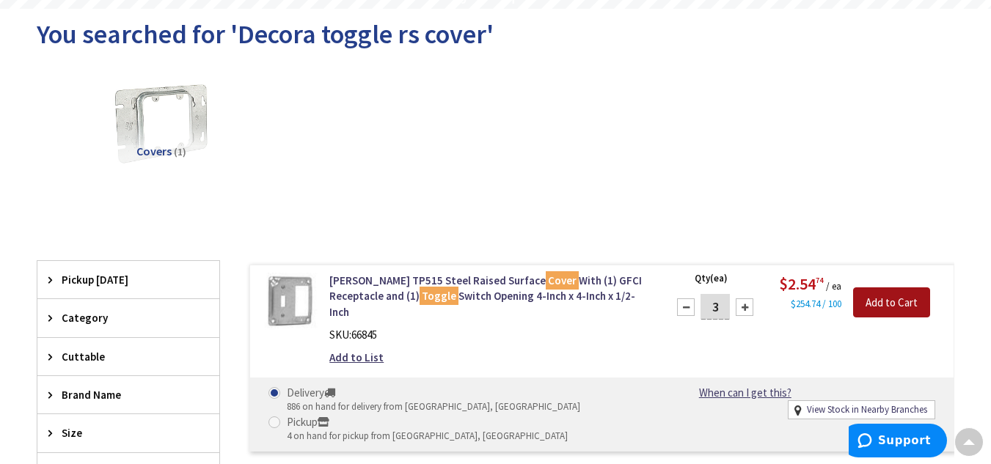
click at [876, 290] on input "Add to Cart" at bounding box center [891, 302] width 77 height 31
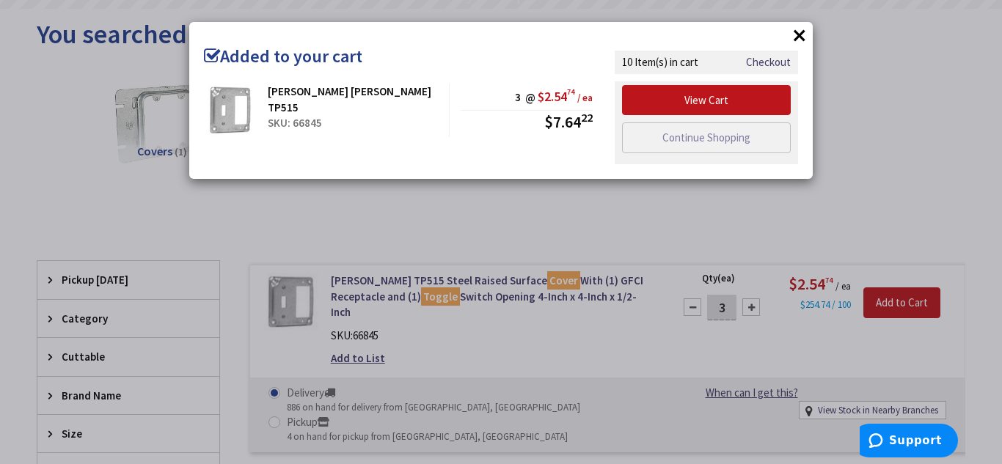
click at [802, 34] on button "×" at bounding box center [799, 35] width 22 height 22
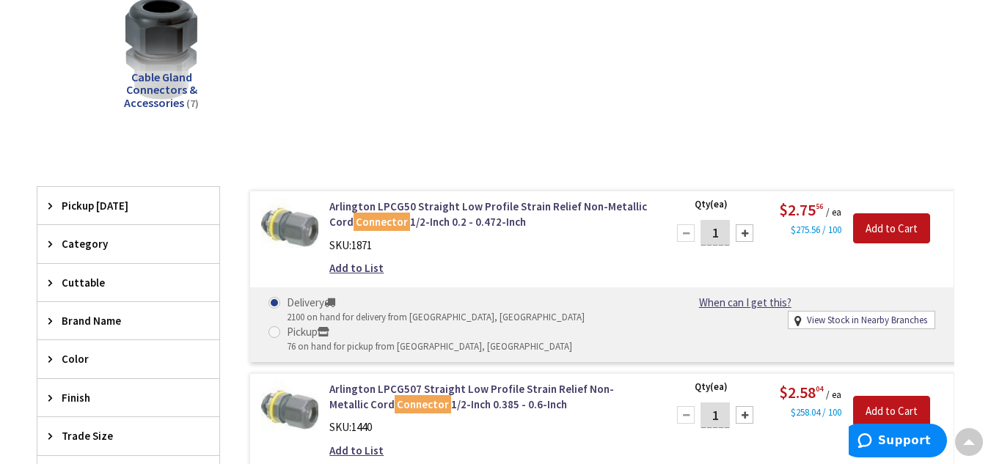
click at [716, 238] on input "1" at bounding box center [714, 233] width 29 height 26
type input "9"
click at [884, 227] on input "Add to Cart" at bounding box center [891, 228] width 77 height 31
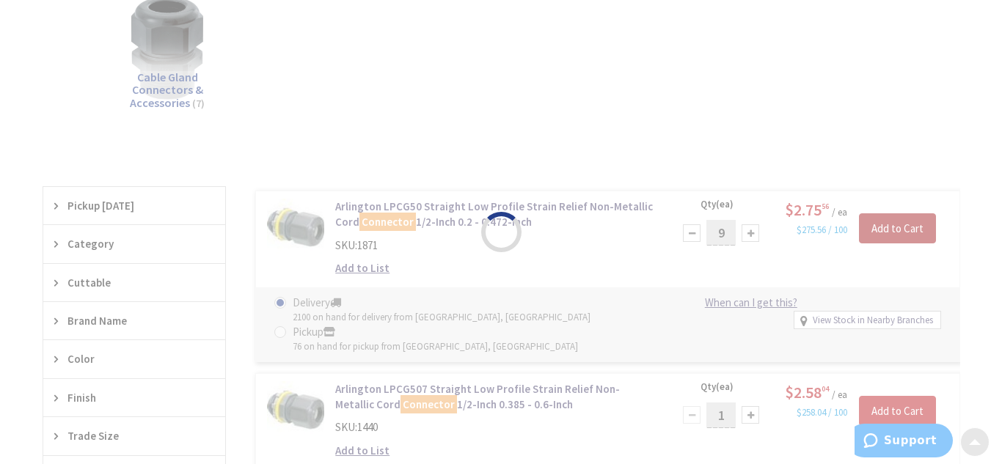
scroll to position [225, 0]
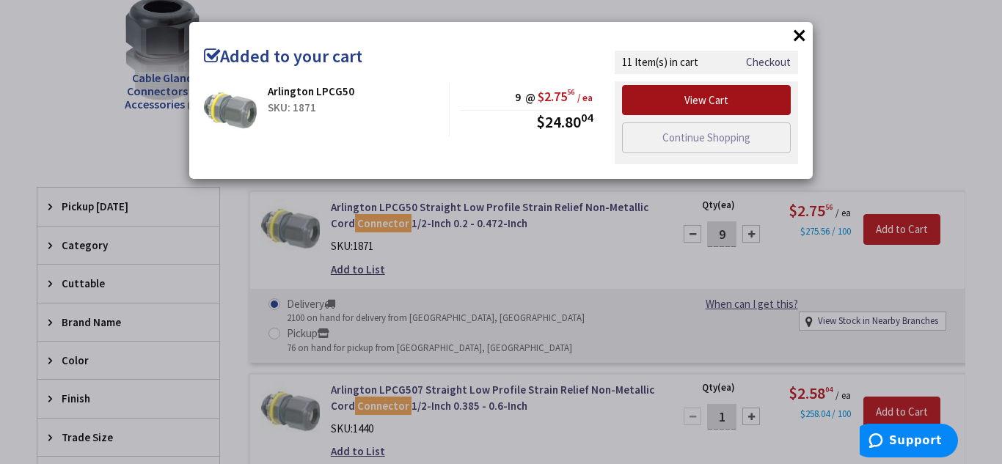
click at [718, 93] on link "View Cart" at bounding box center [706, 100] width 169 height 31
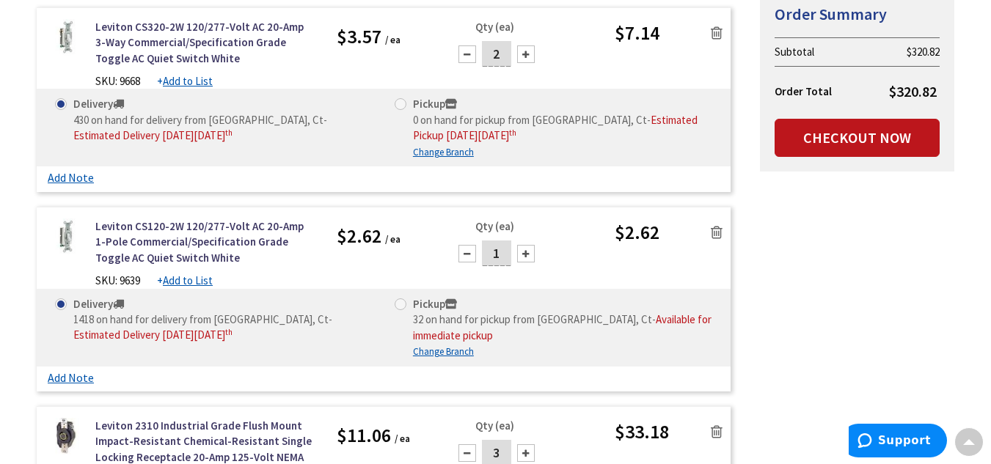
scroll to position [1109, 0]
click at [496, 257] on input "1" at bounding box center [496, 253] width 29 height 26
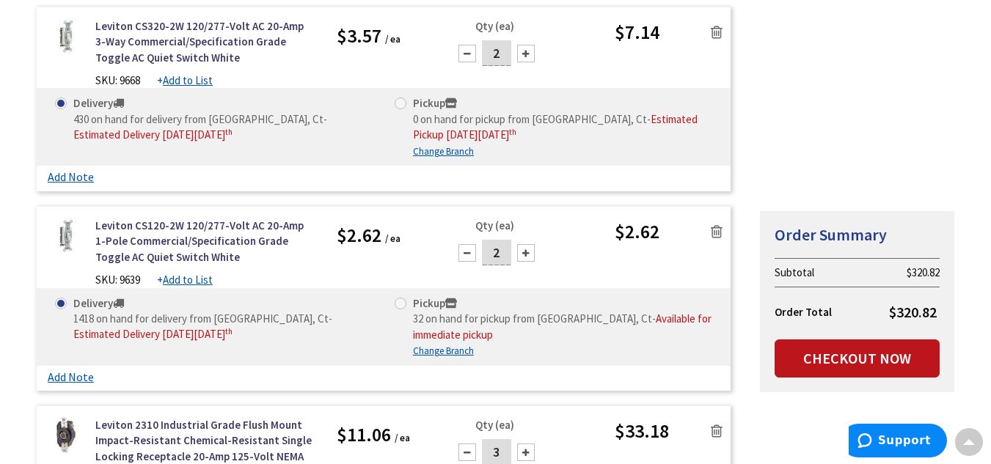
scroll to position [1331, 0]
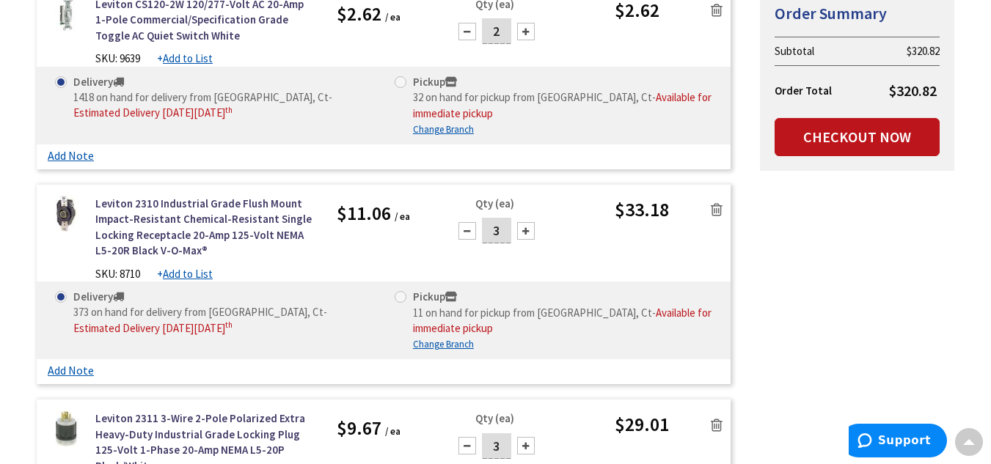
type input "2"
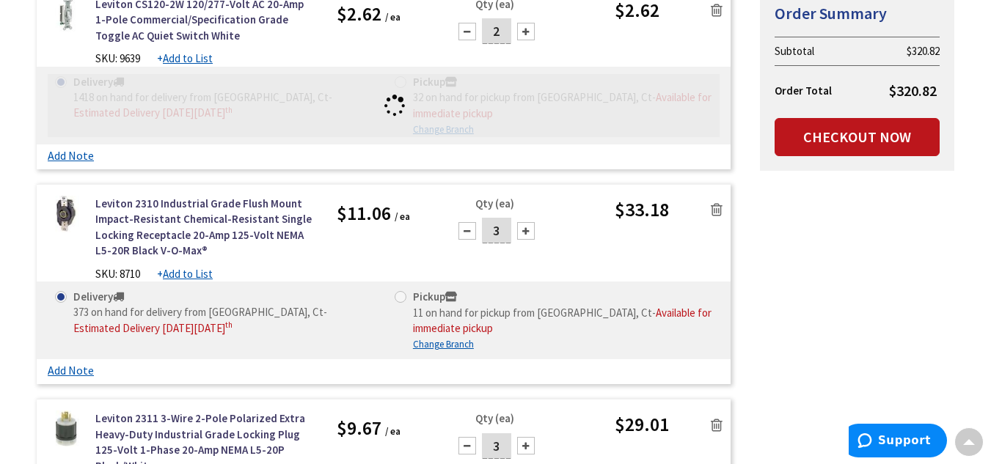
click at [620, 241] on div "Leviton 2310 Industrial Grade Flush Mount Impact-Resistant Chemical-Resistant S…" at bounding box center [384, 239] width 694 height 86
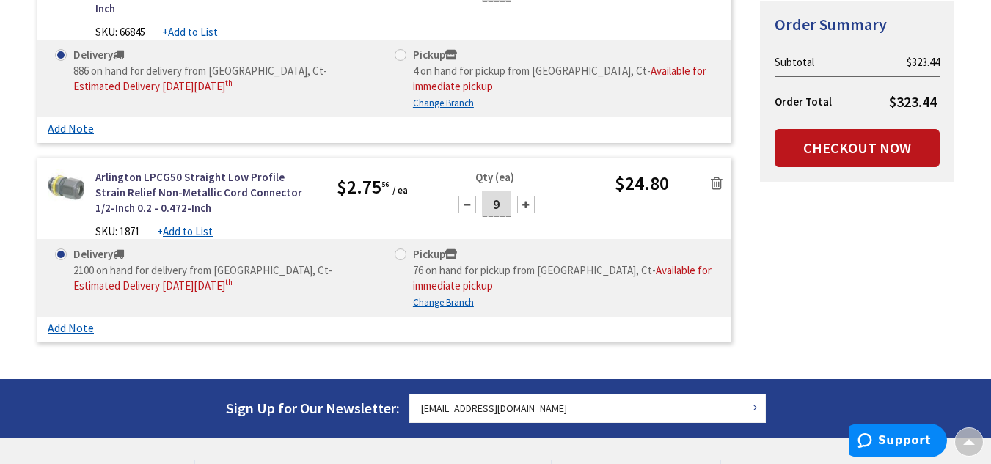
scroll to position [2202, 0]
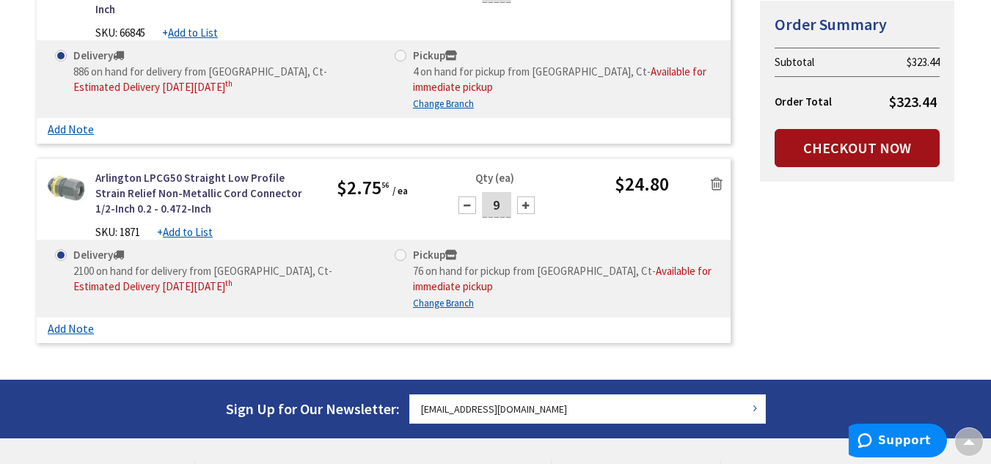
click at [837, 139] on link "Checkout Now" at bounding box center [856, 148] width 165 height 38
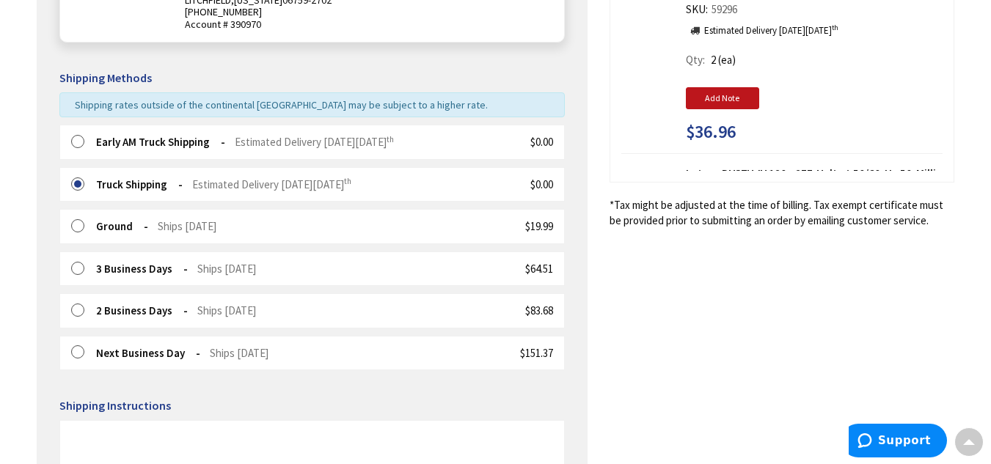
scroll to position [288, 0]
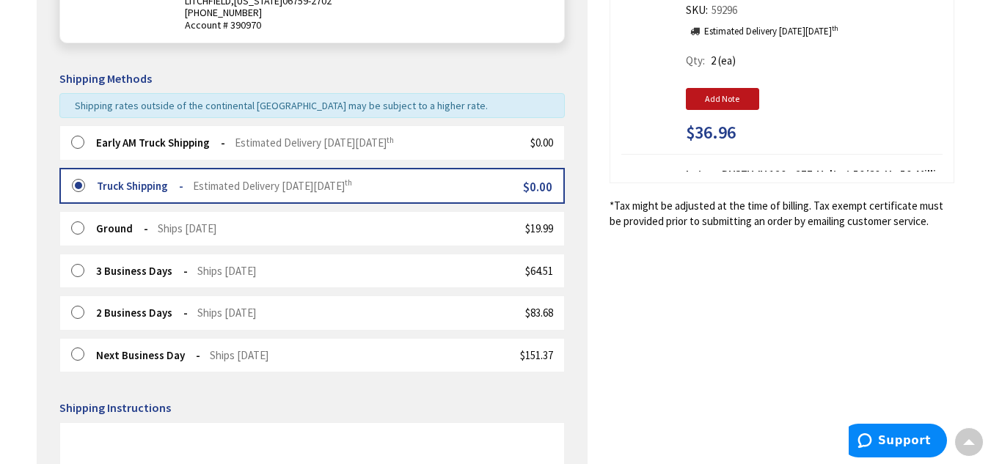
click at [69, 146] on div "Early AM Truck Shipping Estimated Delivery [DATE][DATE] $0.00" at bounding box center [311, 142] width 505 height 34
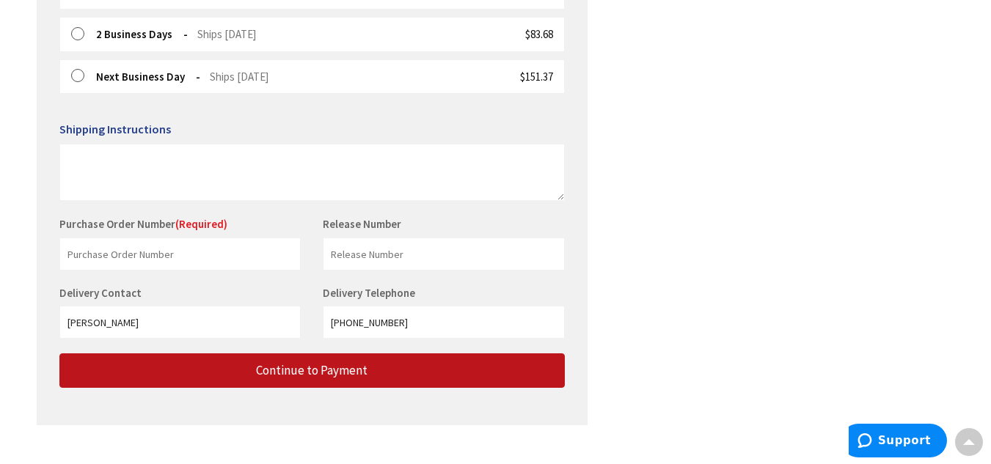
scroll to position [532, 0]
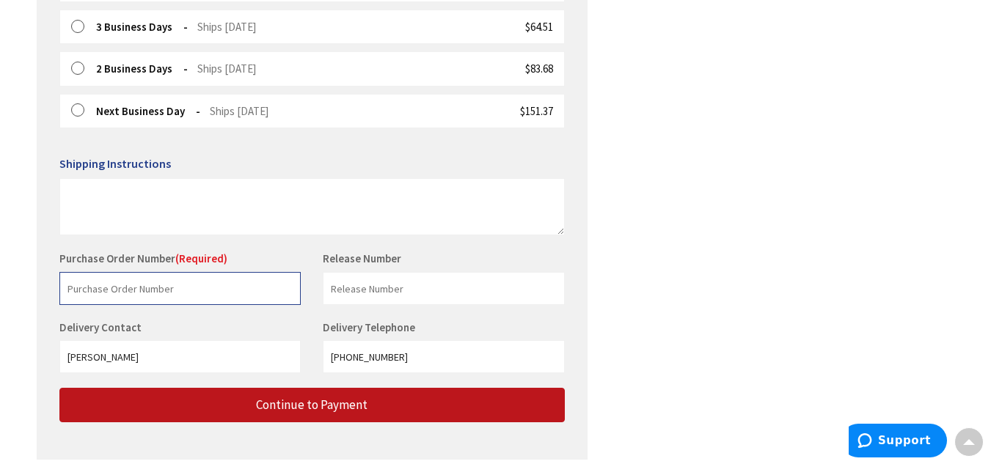
click at [92, 296] on input "text" at bounding box center [179, 288] width 241 height 33
type input "Detail Shop"
click at [669, 240] on div "Shipping Review & Payment Estimated Total $323.44 11 Some items on your order a…" at bounding box center [495, 10] width 917 height 930
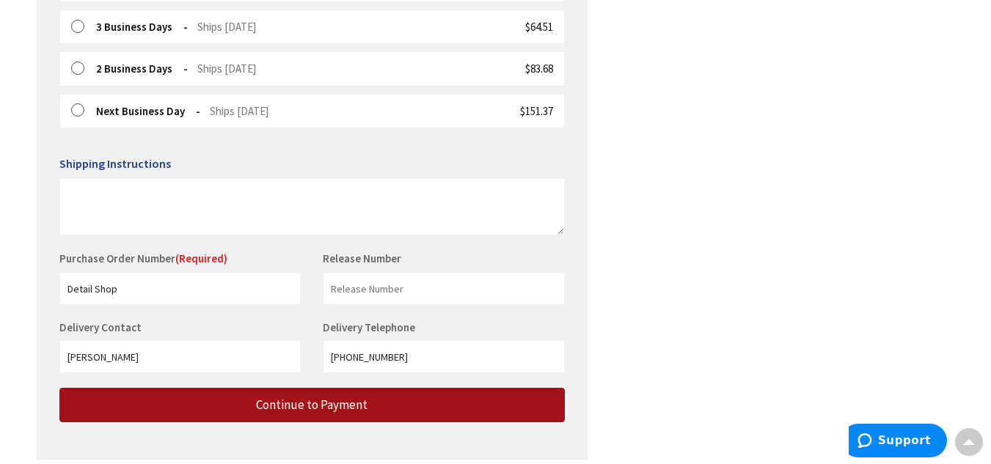
click at [427, 397] on button "Continue to Payment" at bounding box center [311, 405] width 505 height 34
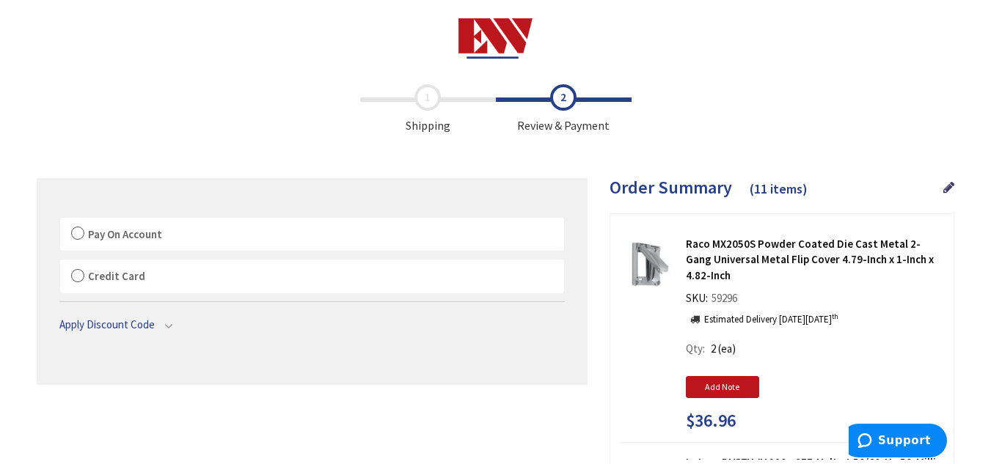
click at [77, 227] on label "Pay On Account" at bounding box center [312, 235] width 504 height 34
click at [60, 221] on input "Pay On Account" at bounding box center [60, 221] width 0 height 0
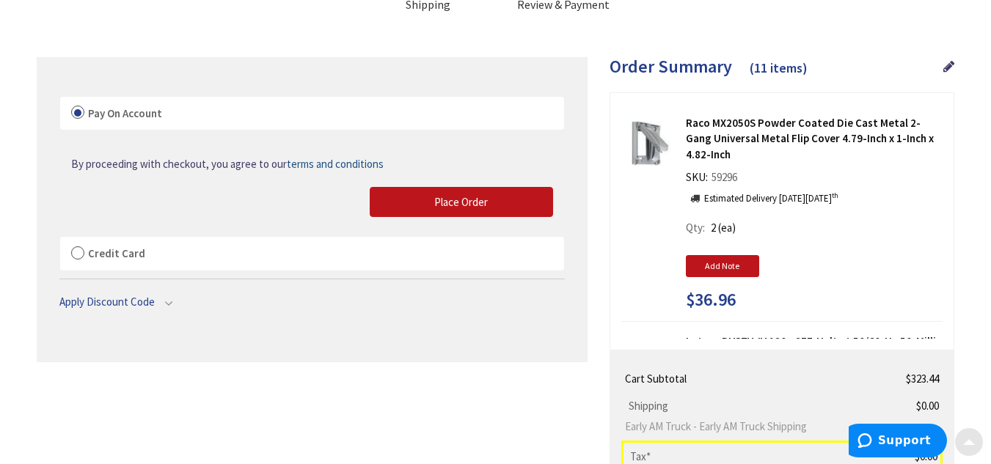
scroll to position [122, 0]
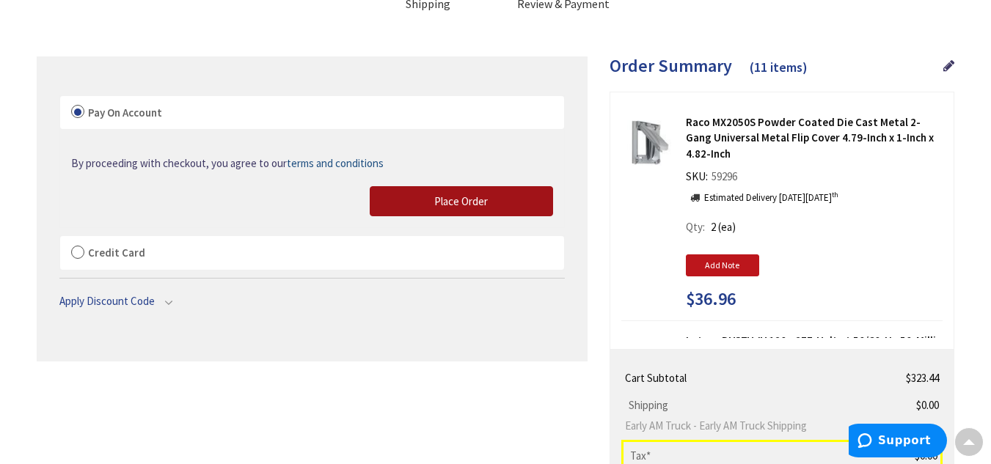
click at [488, 200] on button "Place Order" at bounding box center [461, 201] width 183 height 31
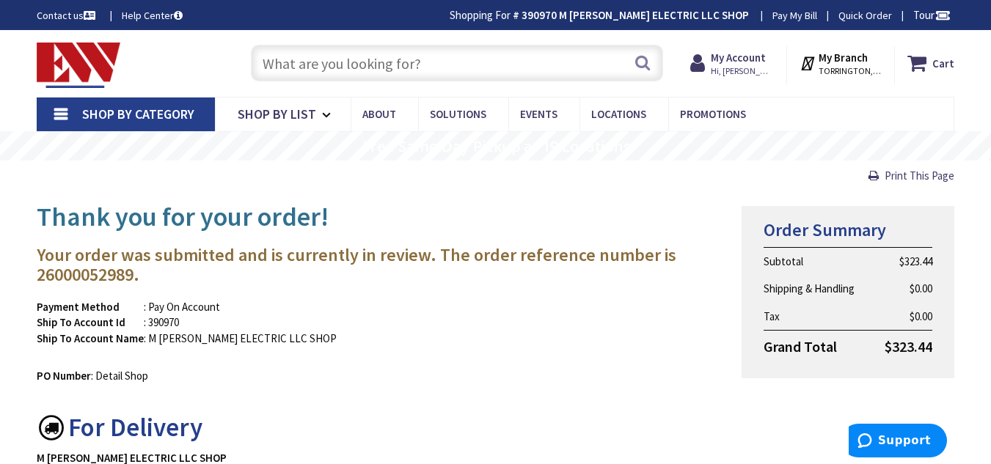
click at [499, 59] on input "text" at bounding box center [457, 63] width 412 height 37
click at [324, 67] on input "text" at bounding box center [457, 63] width 412 height 37
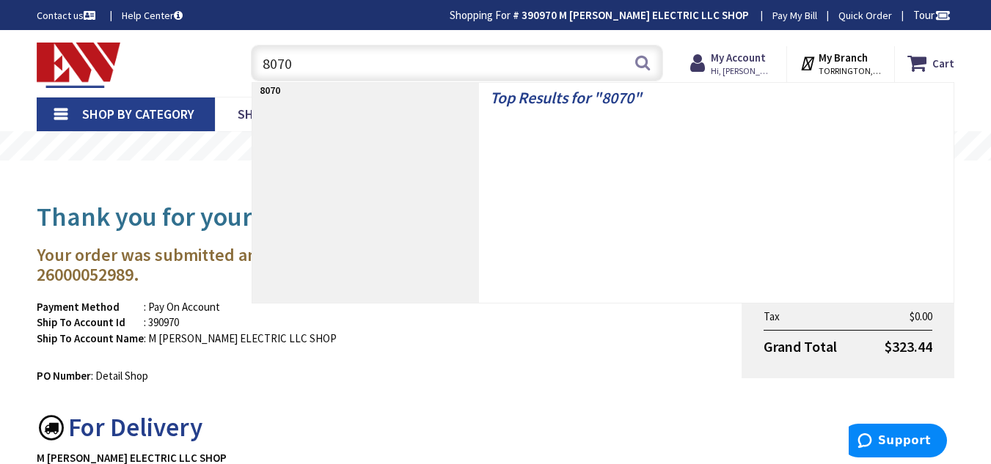
type input "80708"
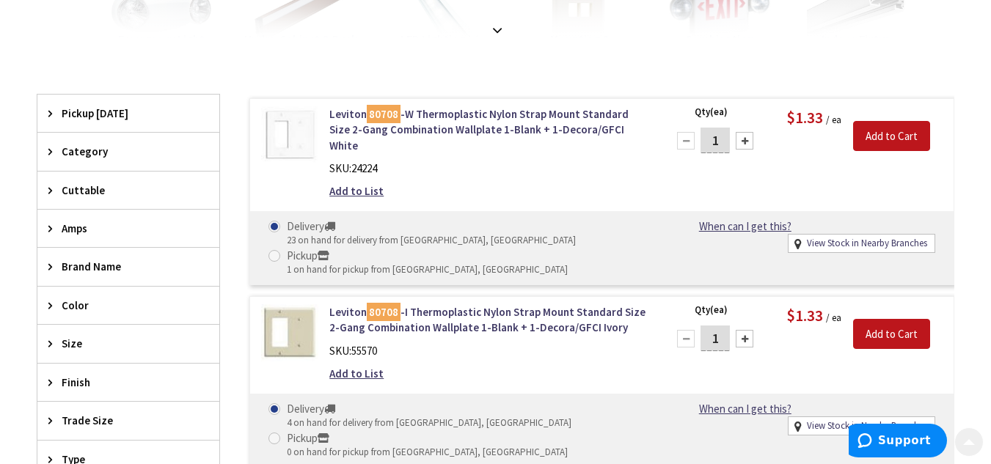
scroll to position [399, 0]
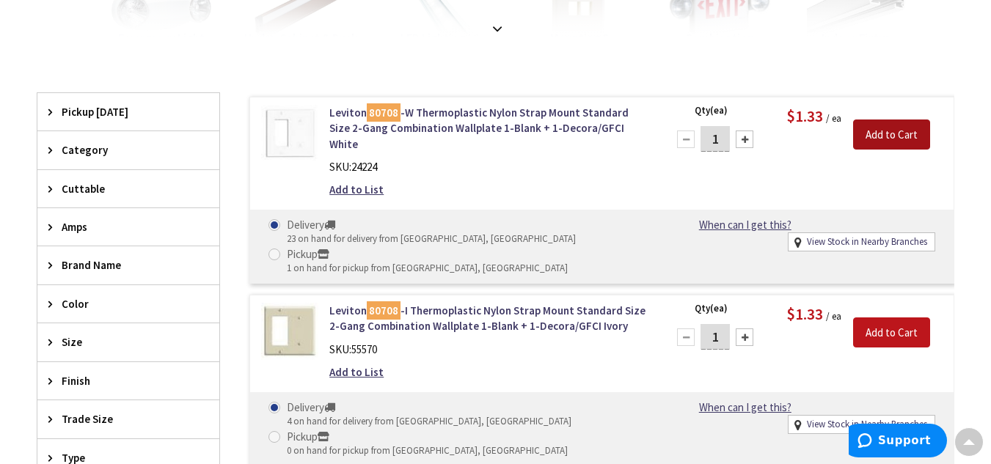
click at [868, 124] on input "Add to Cart" at bounding box center [891, 135] width 77 height 31
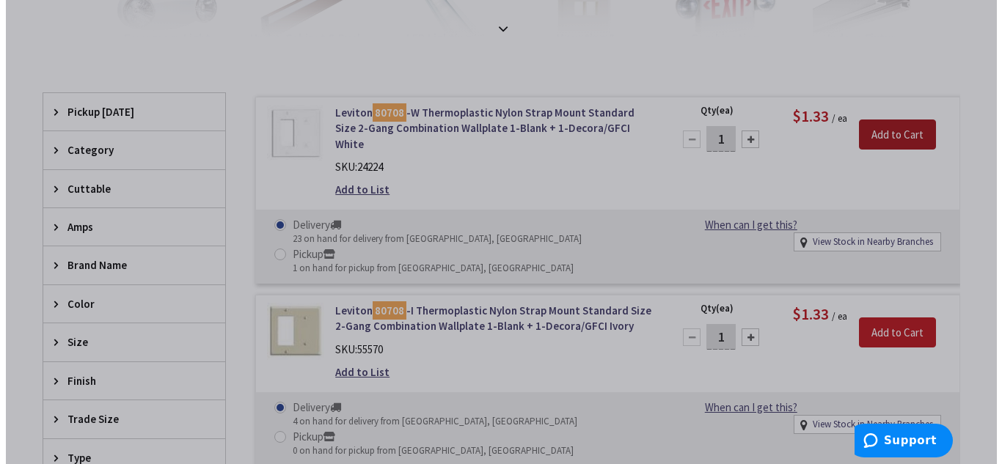
scroll to position [398, 0]
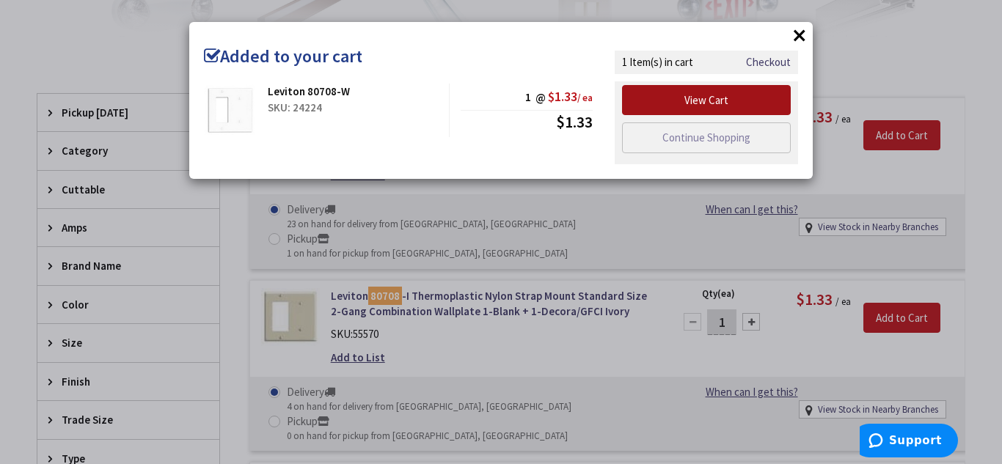
click at [715, 108] on link "View Cart" at bounding box center [706, 100] width 169 height 31
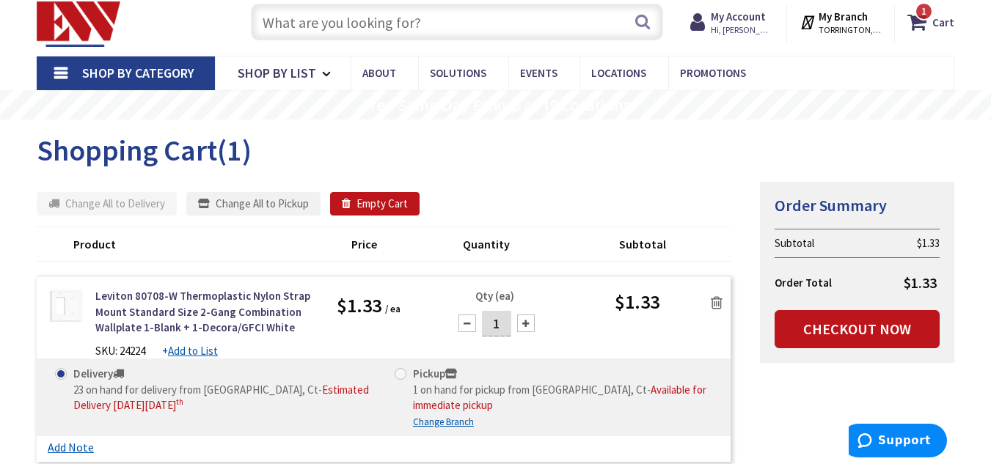
scroll to position [42, 0]
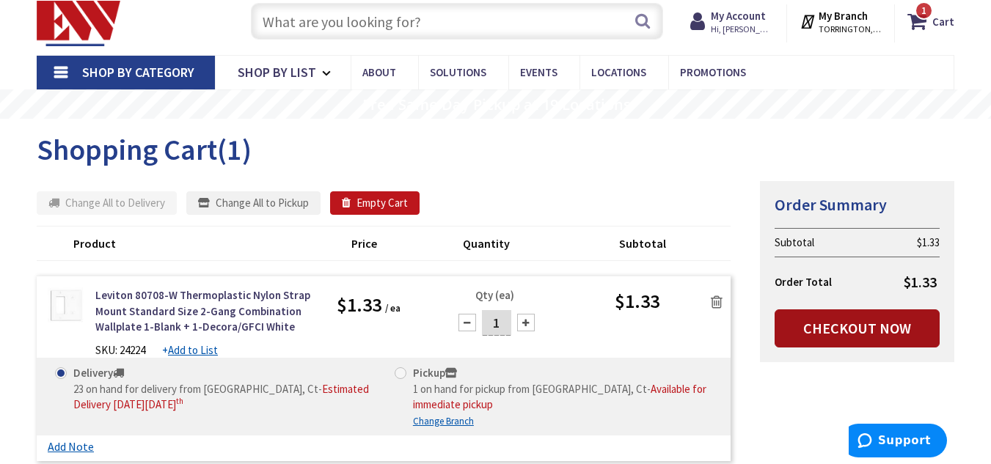
click at [790, 334] on link "Checkout Now" at bounding box center [856, 328] width 165 height 38
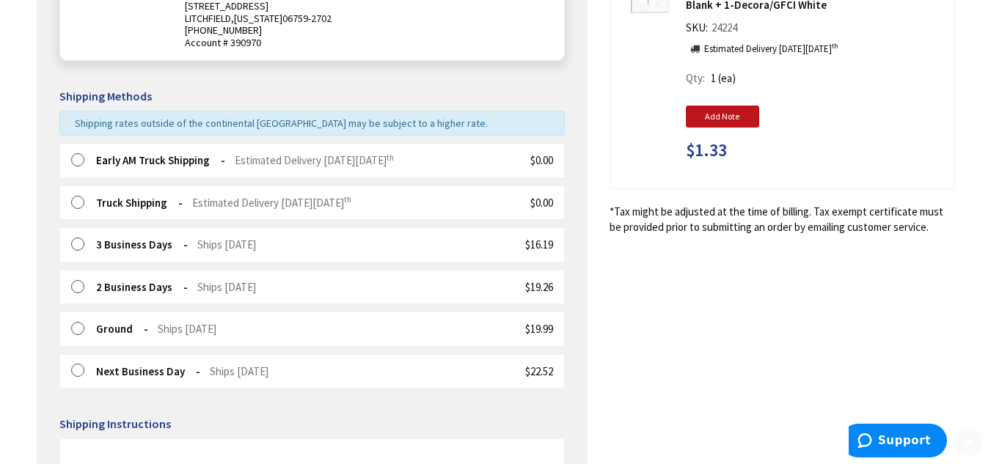
scroll to position [271, 0]
click at [75, 161] on label at bounding box center [82, 160] width 23 height 15
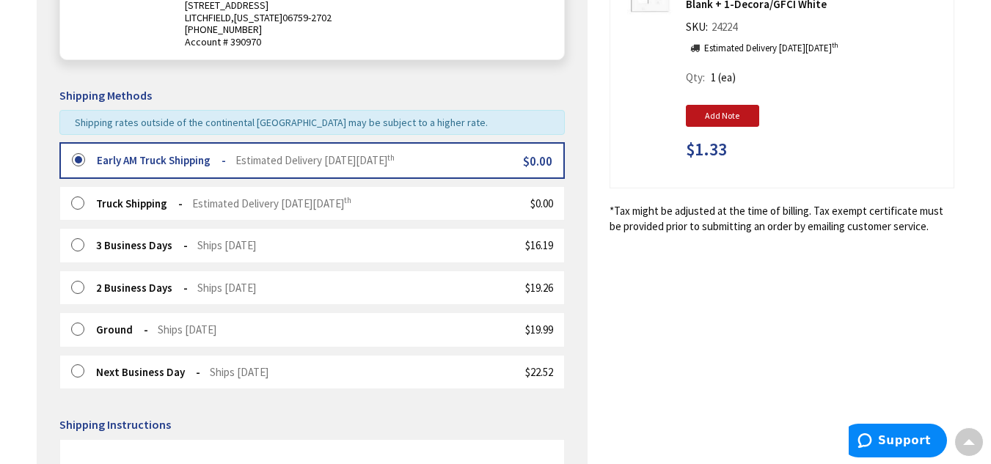
scroll to position [590, 0]
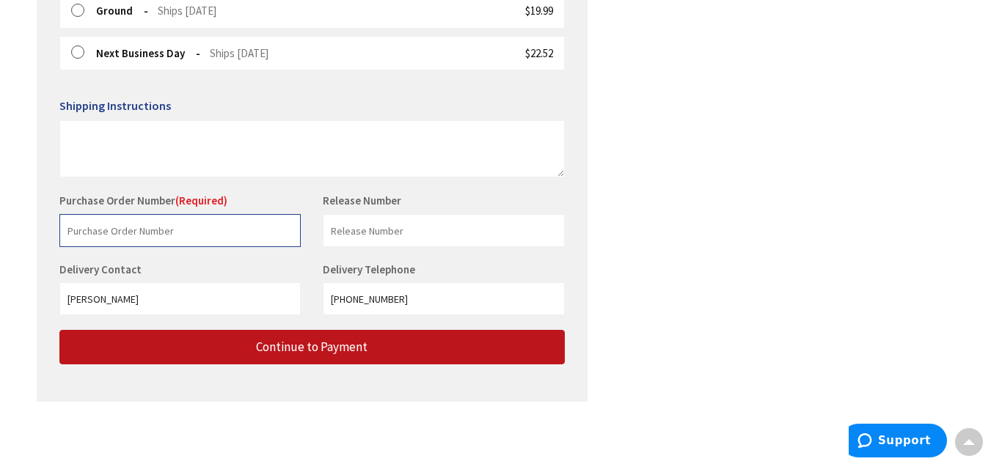
click at [164, 226] on input "text" at bounding box center [179, 230] width 241 height 33
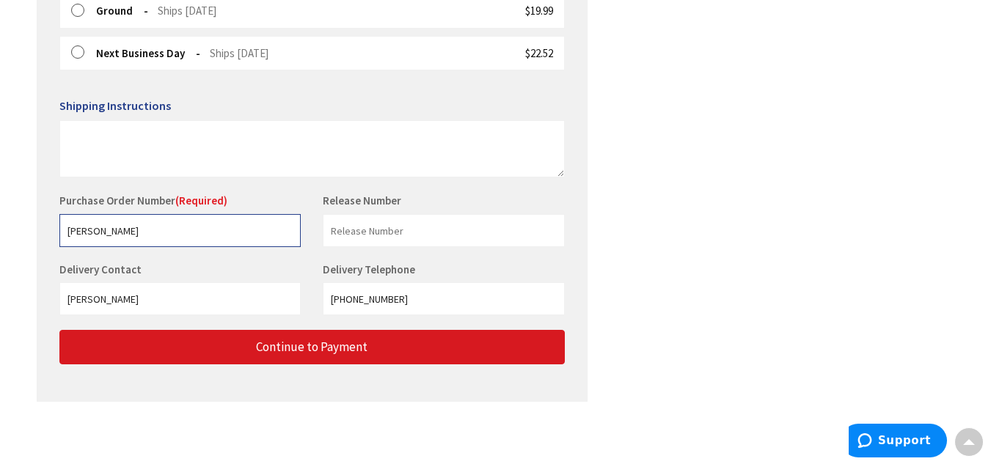
type input "[PERSON_NAME]"
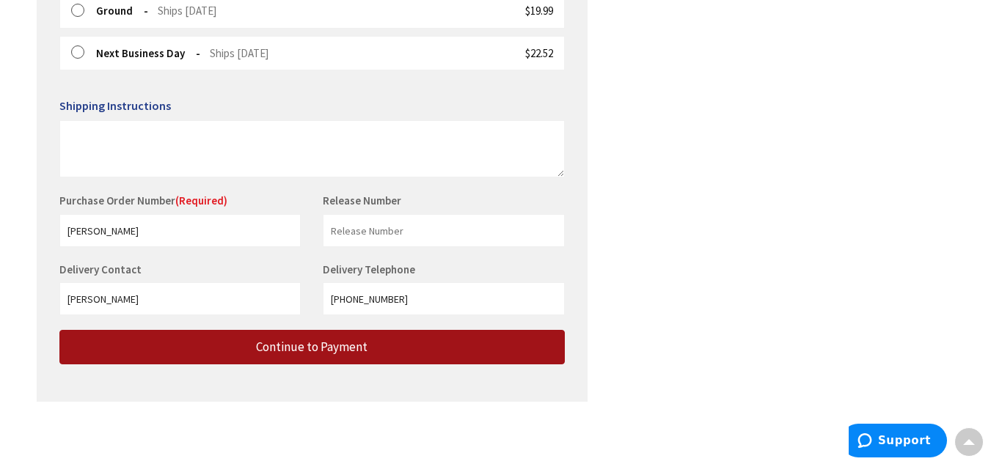
click at [314, 348] on span "Continue to Payment" at bounding box center [311, 347] width 111 height 16
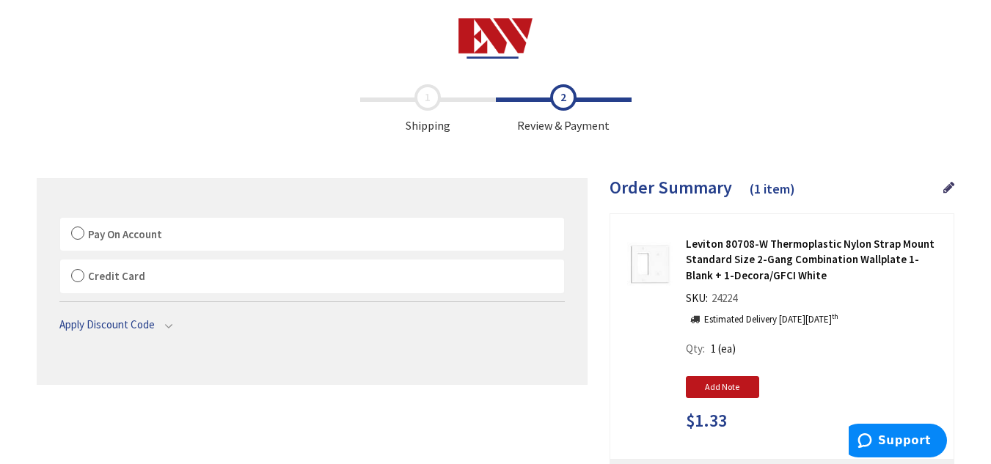
click at [73, 230] on label "Pay On Account" at bounding box center [312, 235] width 504 height 34
click at [60, 221] on input "Pay On Account" at bounding box center [60, 221] width 0 height 0
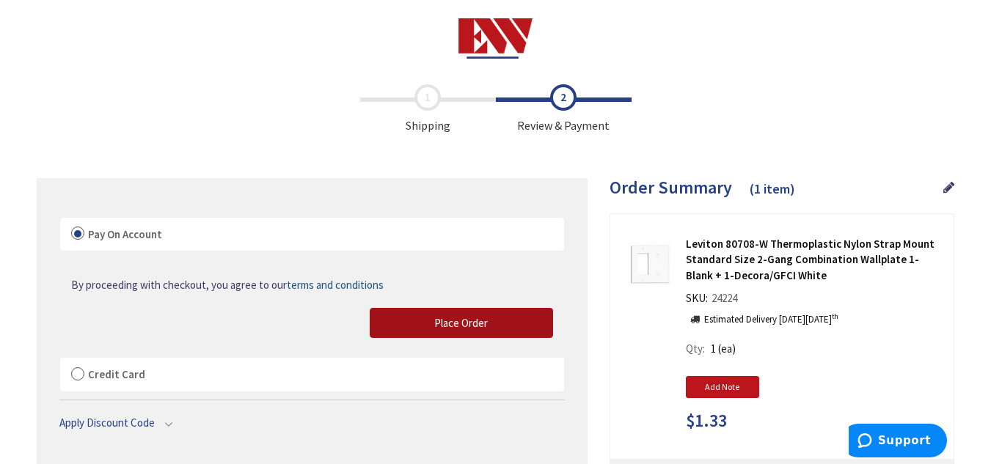
click at [395, 315] on button "Place Order" at bounding box center [461, 323] width 183 height 31
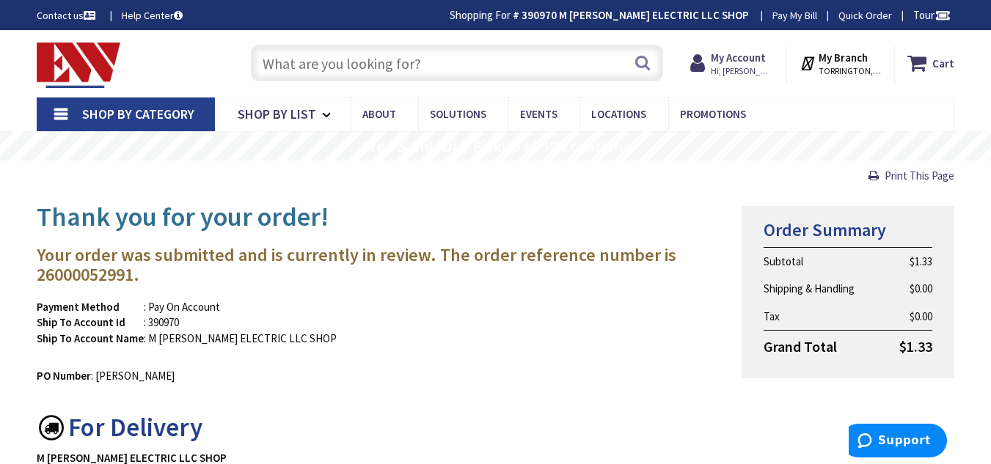
click at [67, 61] on img at bounding box center [79, 65] width 84 height 45
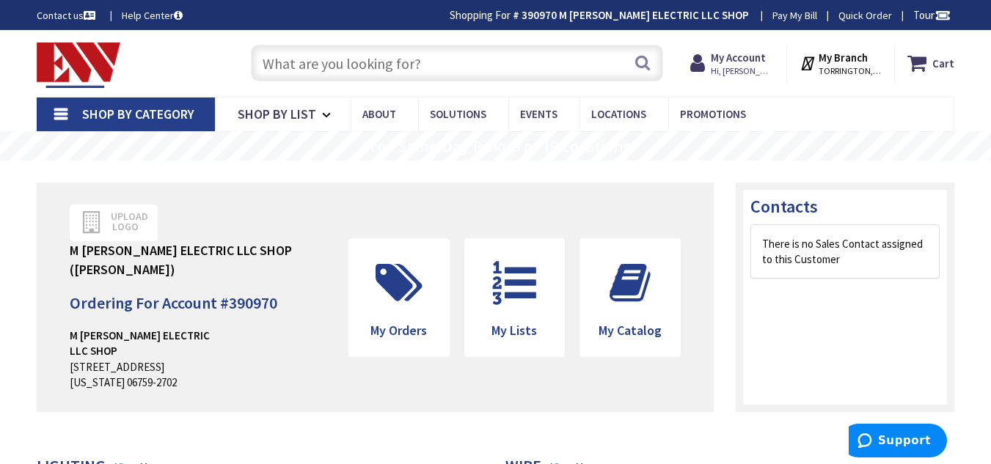
click at [81, 54] on img at bounding box center [79, 65] width 84 height 45
click at [314, 68] on input "text" at bounding box center [457, 63] width 412 height 37
click at [102, 53] on img at bounding box center [79, 65] width 84 height 45
click at [373, 51] on input "text" at bounding box center [457, 63] width 412 height 37
